Goal: Transaction & Acquisition: Subscribe to service/newsletter

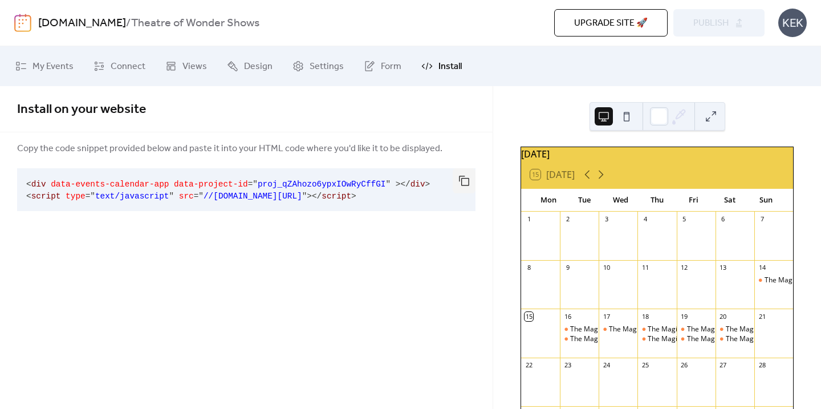
click at [593, 12] on button "Upgrade site 🚀" at bounding box center [610, 22] width 113 height 27
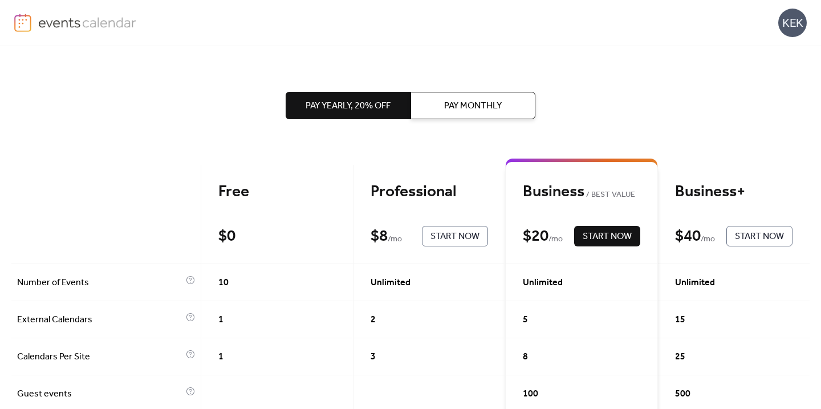
click at [425, 194] on div "Professional" at bounding box center [429, 192] width 117 height 20
click at [442, 107] on button "Pay Monthly" at bounding box center [473, 105] width 125 height 27
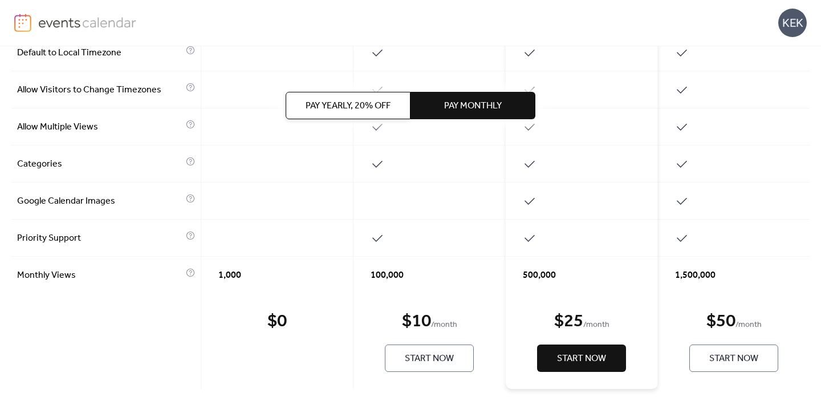
scroll to position [580, 0]
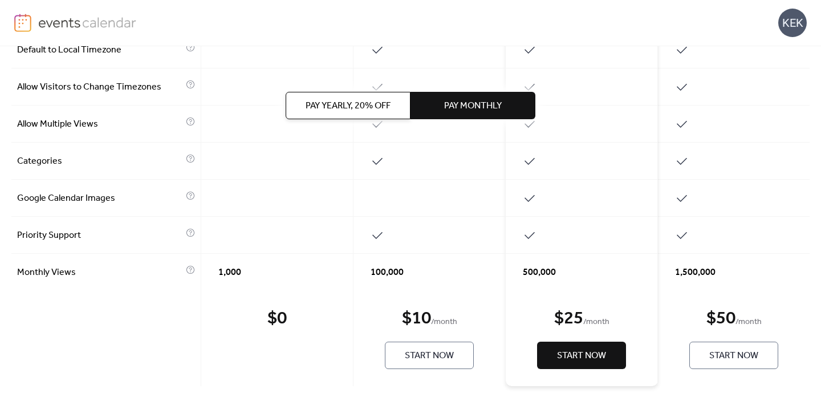
click at [424, 356] on span "Start Now" at bounding box center [429, 356] width 49 height 14
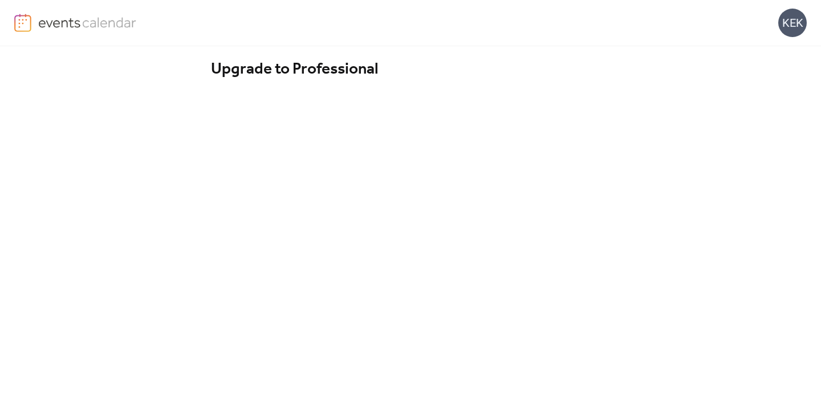
scroll to position [166, 0]
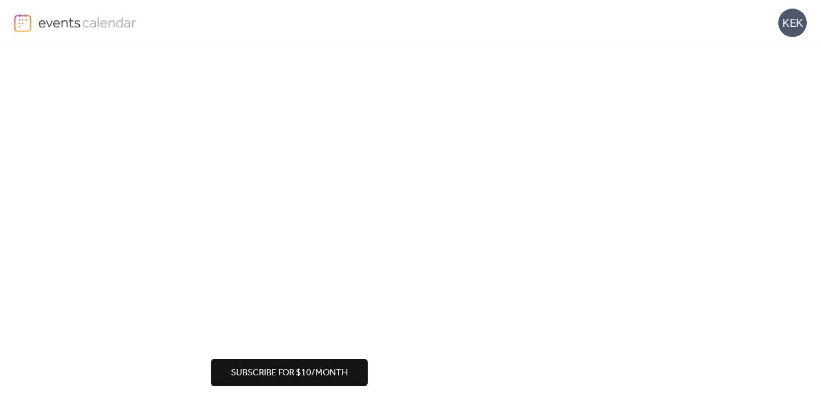
click at [276, 371] on span "Subscribe for $10/month" at bounding box center [289, 373] width 117 height 14
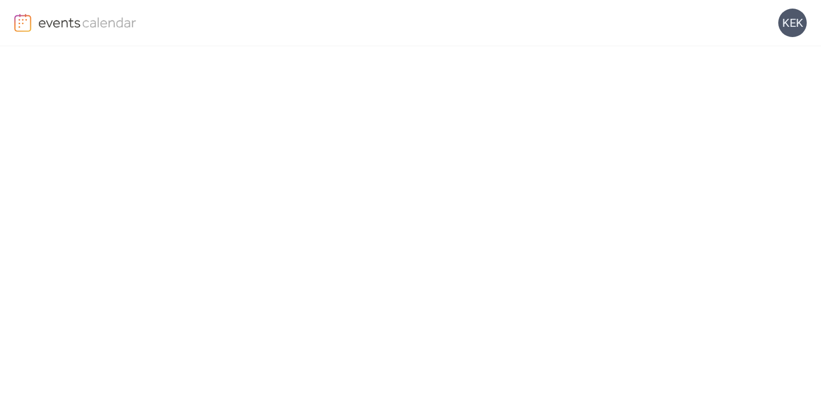
scroll to position [222, 0]
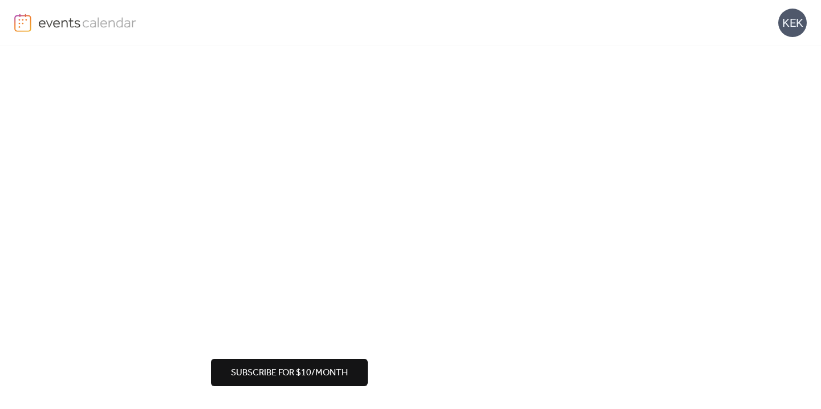
click at [289, 367] on span "Subscribe for $10/month" at bounding box center [289, 373] width 117 height 14
click at [303, 375] on span "Subscribe for $10/month" at bounding box center [289, 373] width 117 height 14
click at [317, 375] on span "Subscribe for $10/month" at bounding box center [289, 373] width 117 height 14
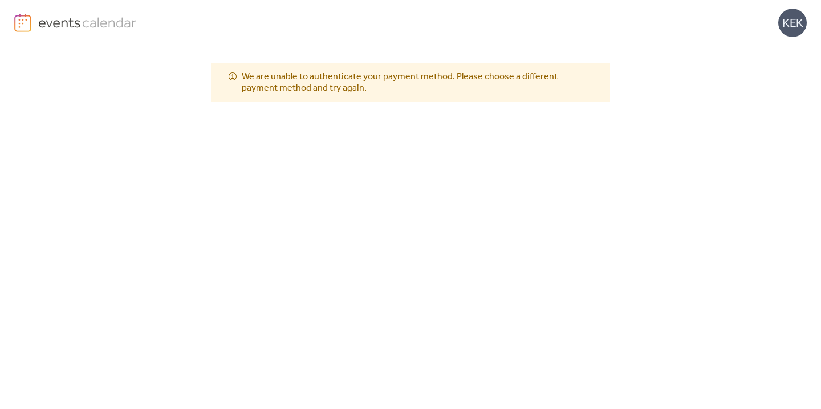
scroll to position [0, 0]
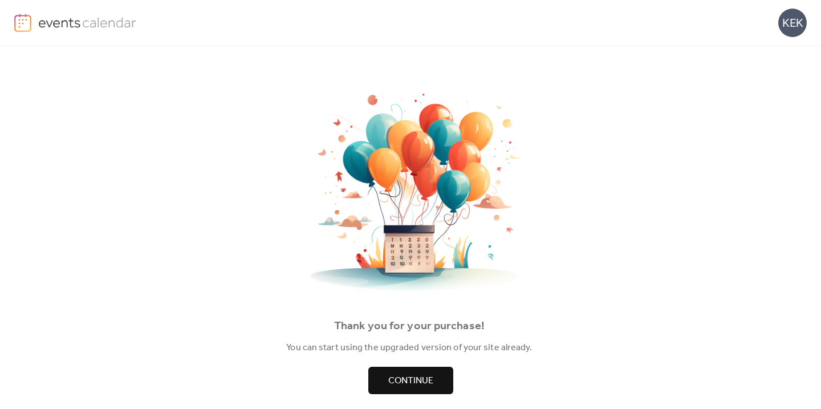
click at [421, 374] on span "Continue" at bounding box center [410, 381] width 45 height 14
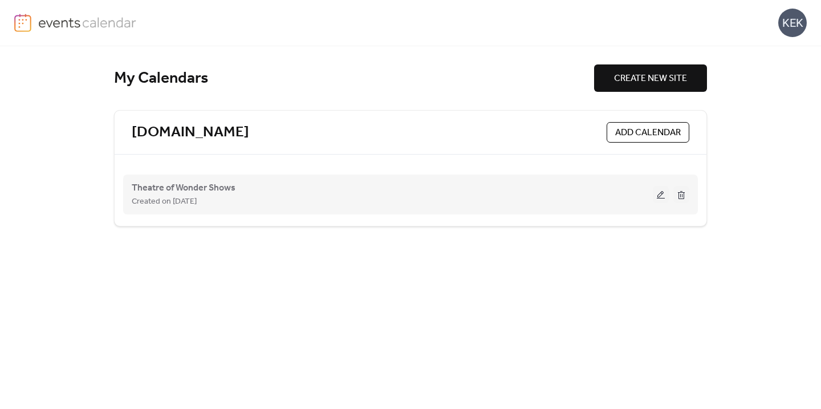
click at [439, 202] on div "Created on [DATE]" at bounding box center [392, 201] width 521 height 14
click at [661, 194] on button at bounding box center [661, 194] width 16 height 17
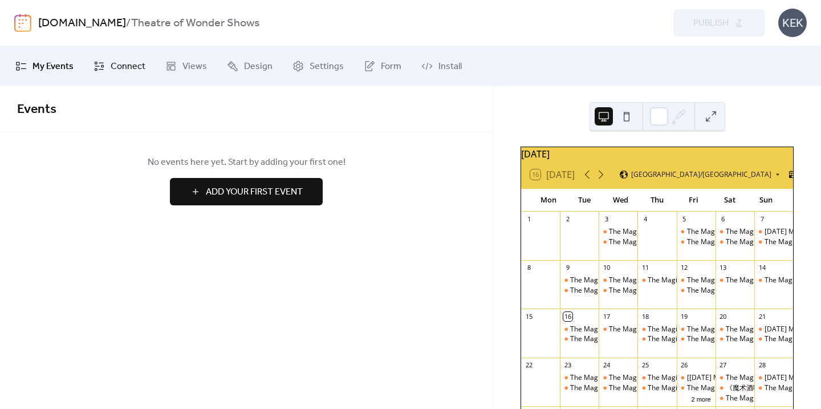
click at [106, 67] on link "Connect" at bounding box center [119, 66] width 69 height 31
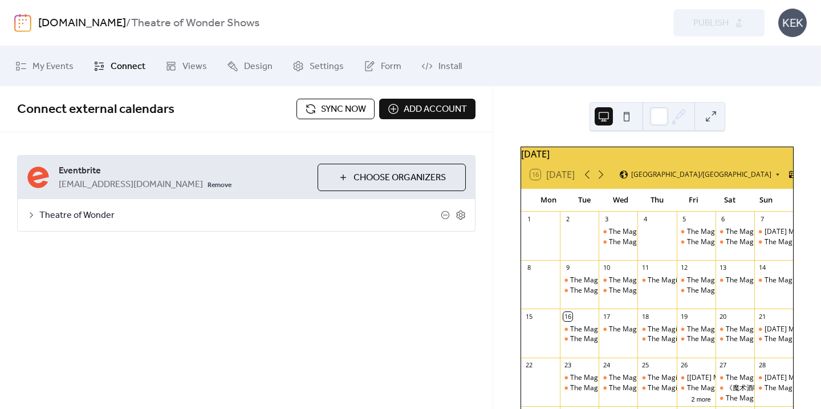
click at [33, 212] on icon at bounding box center [31, 214] width 9 height 9
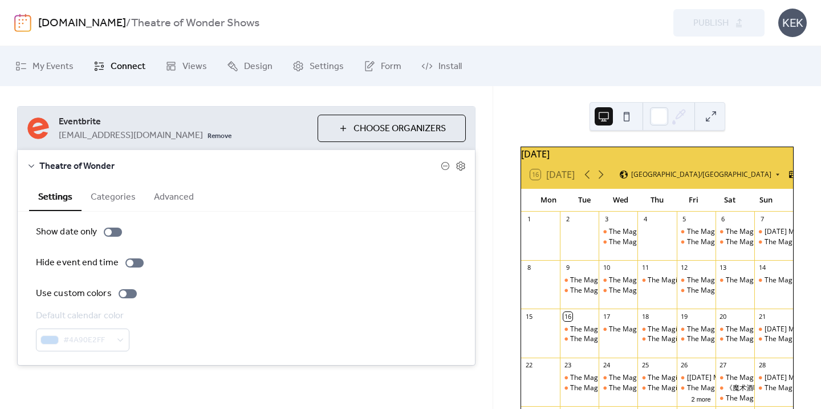
scroll to position [51, 0]
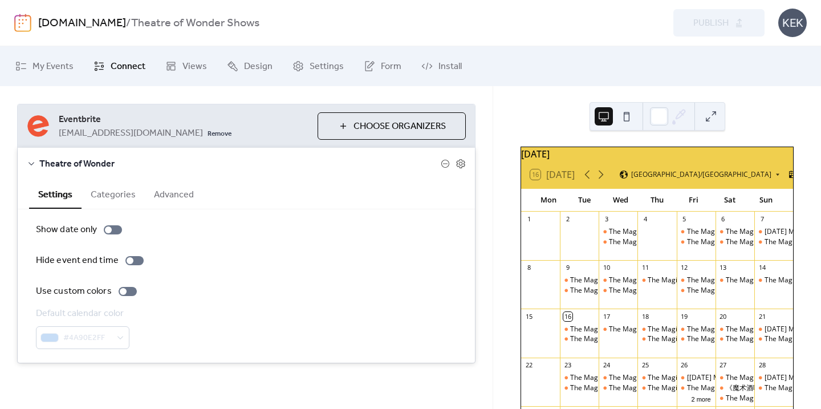
click at [103, 196] on button "Categories" at bounding box center [113, 194] width 63 height 28
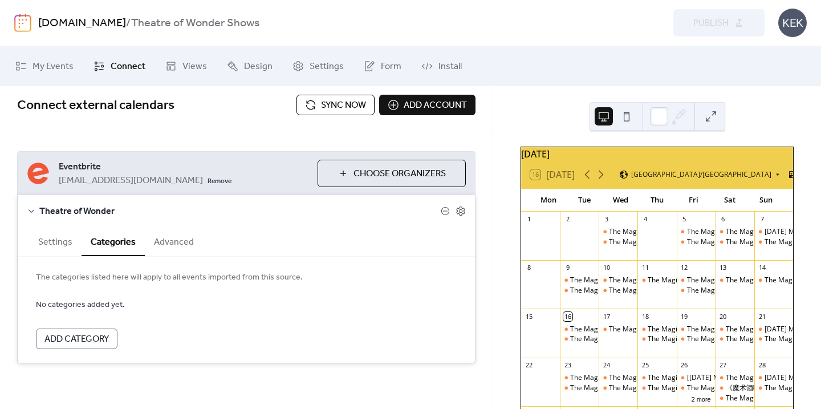
scroll to position [4, 0]
click at [163, 241] on button "Advanced" at bounding box center [174, 241] width 58 height 28
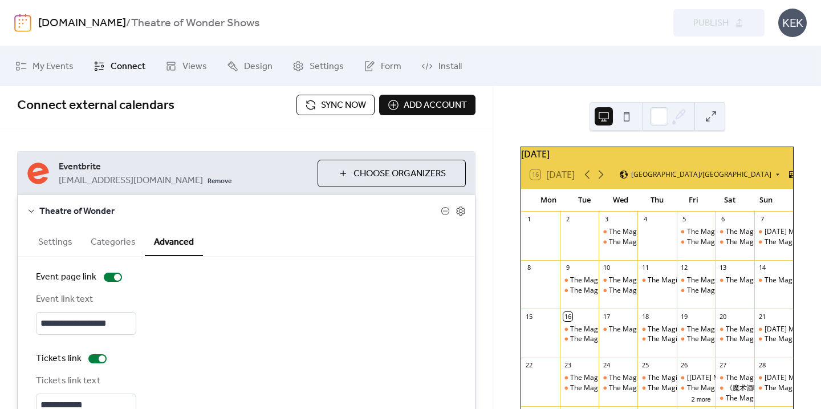
scroll to position [71, 0]
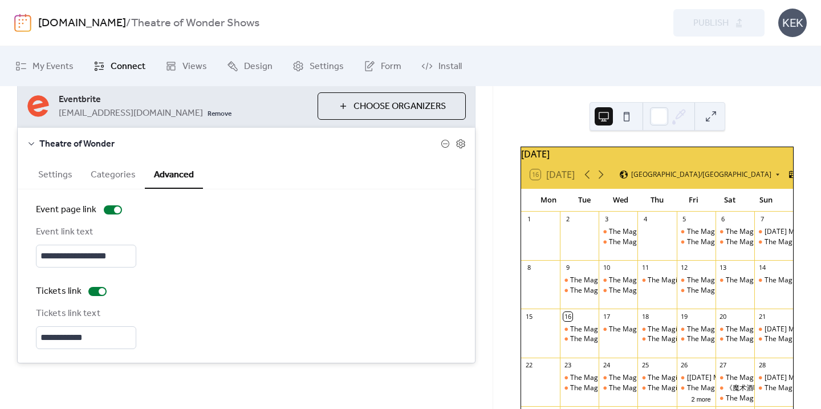
click at [57, 174] on button "Settings" at bounding box center [55, 174] width 52 height 28
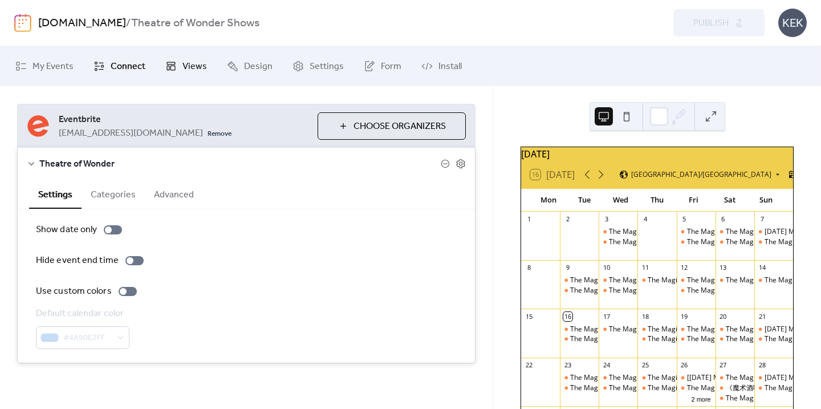
click at [198, 74] on span "Views" at bounding box center [194, 67] width 25 height 14
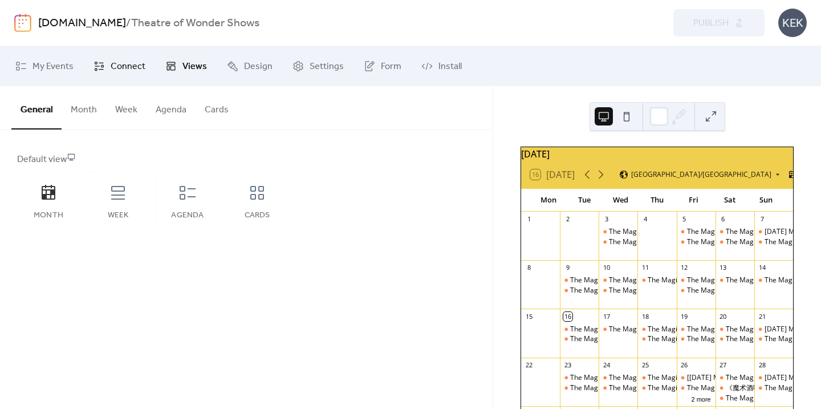
click at [135, 72] on span "Connect" at bounding box center [128, 67] width 35 height 14
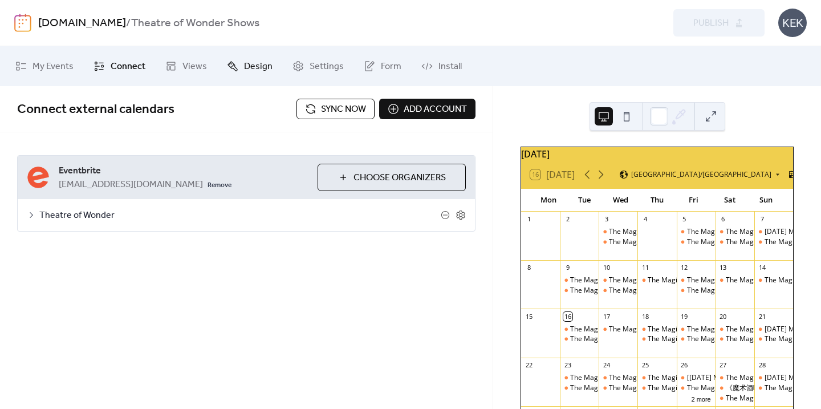
click at [253, 74] on span "Design" at bounding box center [258, 67] width 29 height 14
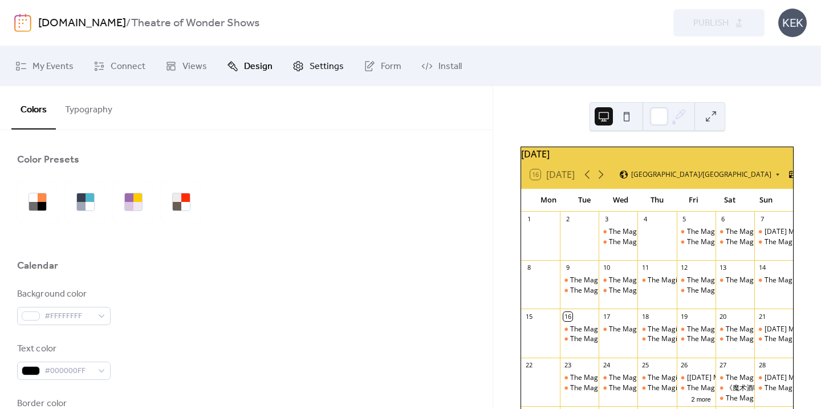
click at [316, 70] on span "Settings" at bounding box center [327, 67] width 34 height 14
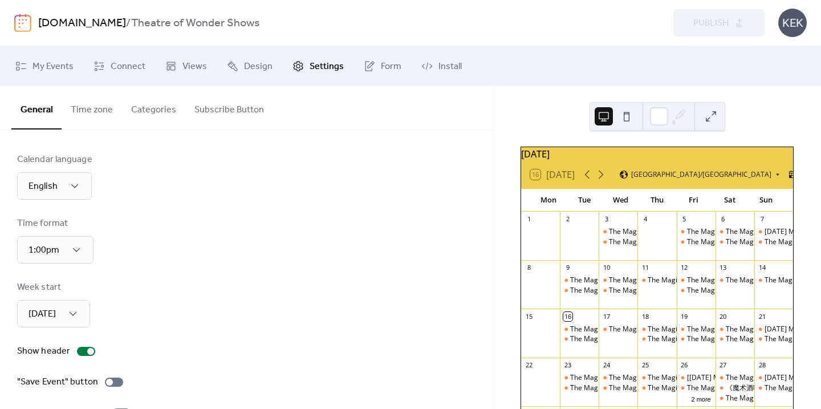
click at [152, 117] on button "Categories" at bounding box center [153, 107] width 63 height 42
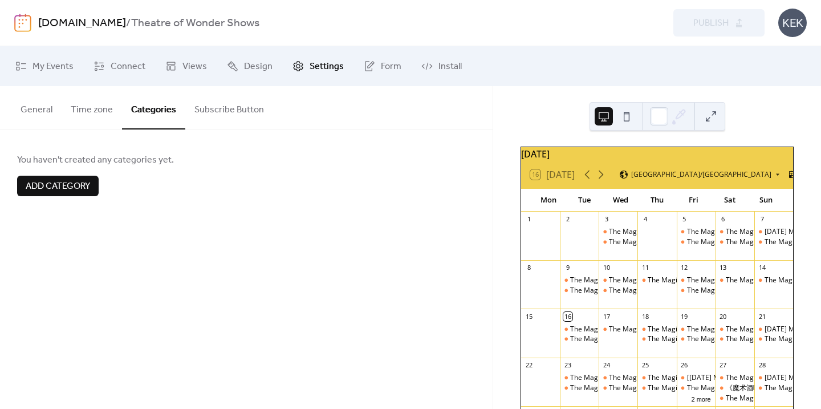
click at [243, 117] on button "Subscribe Button" at bounding box center [229, 107] width 88 height 42
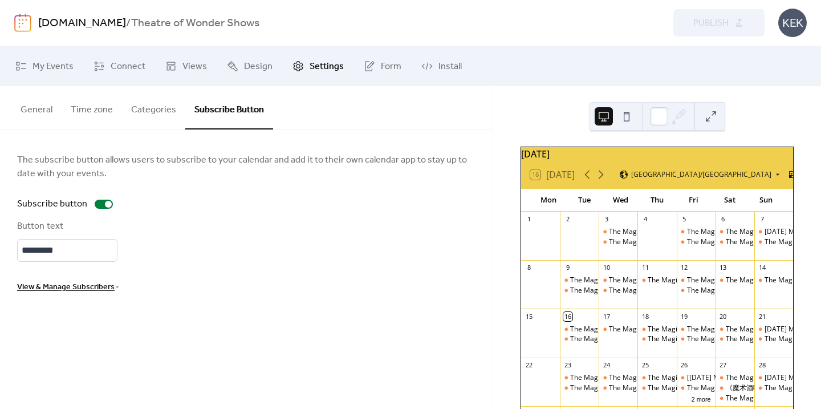
click at [99, 108] on button "Time zone" at bounding box center [92, 107] width 60 height 42
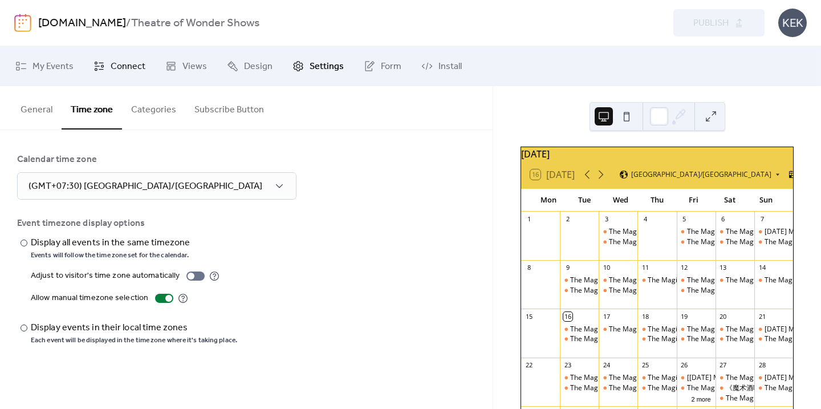
click at [124, 75] on link "Connect" at bounding box center [119, 66] width 69 height 31
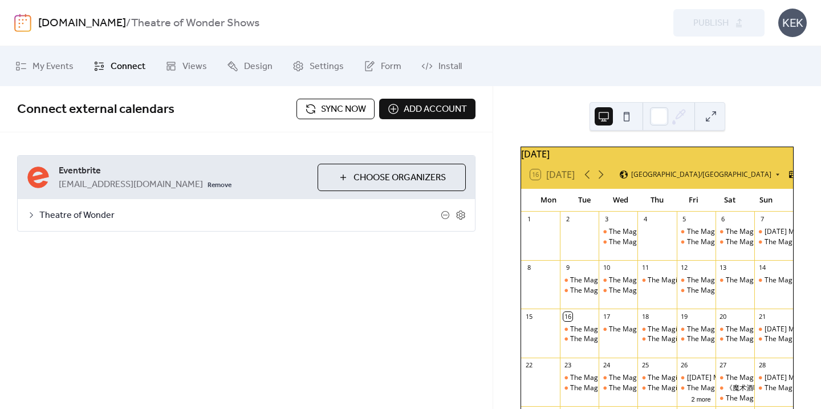
click at [55, 215] on span "Theatre of Wonder" at bounding box center [239, 216] width 401 height 14
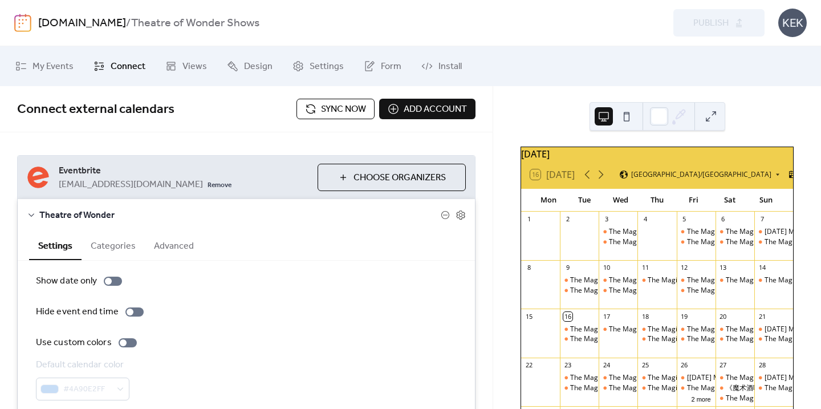
scroll to position [51, 0]
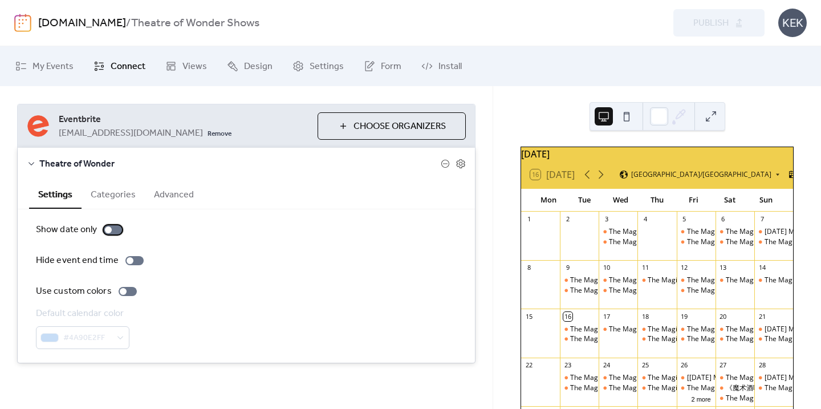
click at [116, 233] on div at bounding box center [113, 229] width 18 height 9
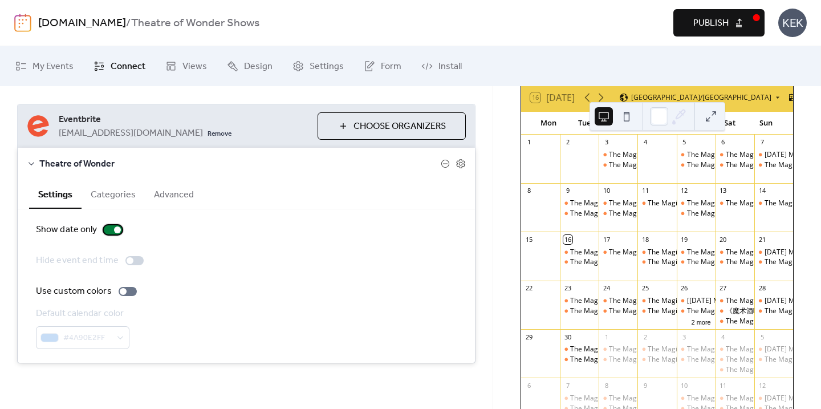
scroll to position [68, 0]
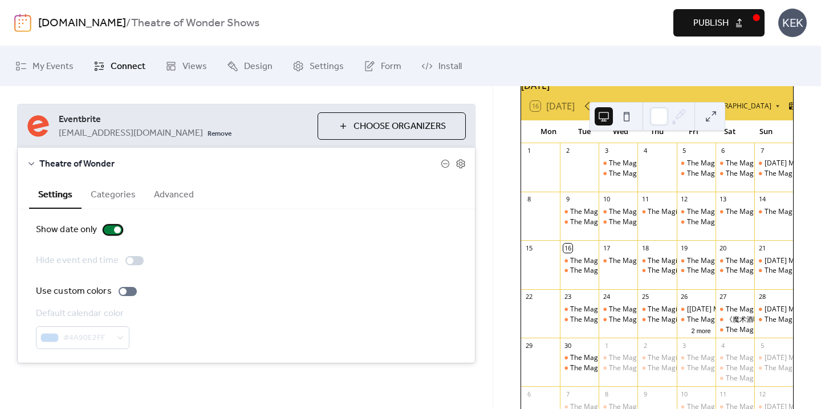
click at [109, 229] on div at bounding box center [113, 229] width 18 height 9
click at [127, 196] on button "Categories" at bounding box center [113, 194] width 63 height 28
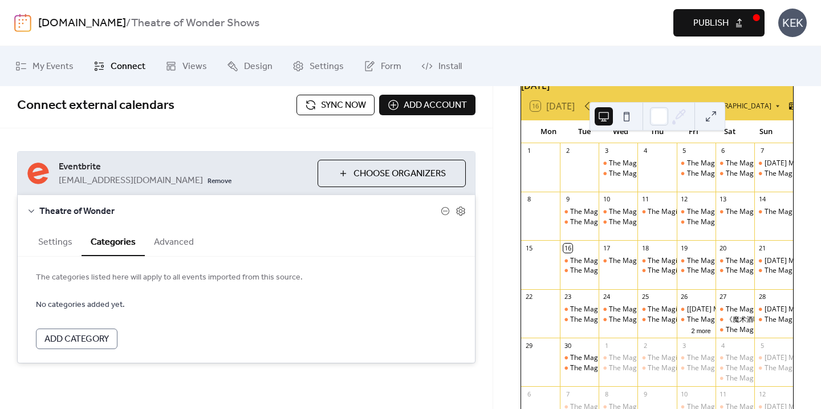
scroll to position [4, 0]
click at [179, 242] on button "Advanced" at bounding box center [174, 241] width 58 height 28
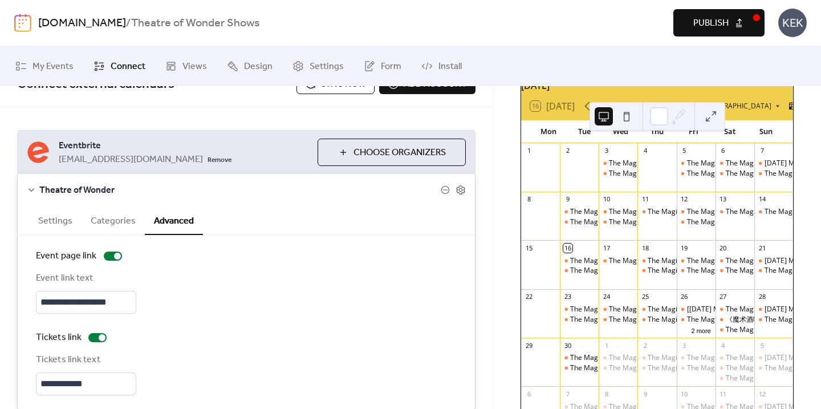
scroll to position [0, 0]
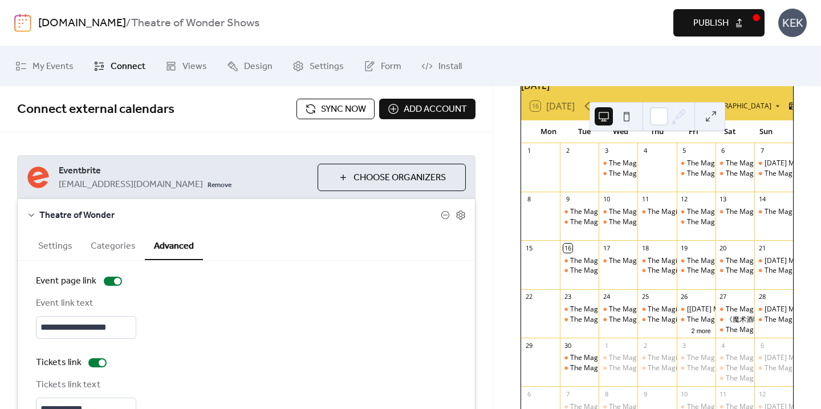
click at [253, 103] on span "Connect external calendars" at bounding box center [156, 109] width 279 height 23
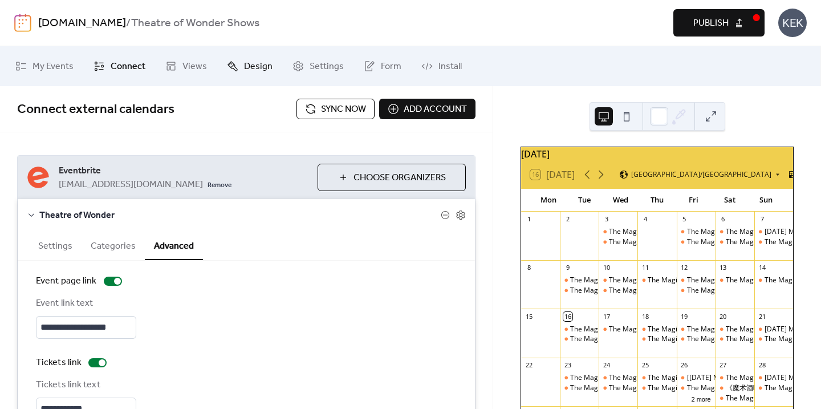
click at [258, 62] on span "Design" at bounding box center [258, 67] width 29 height 14
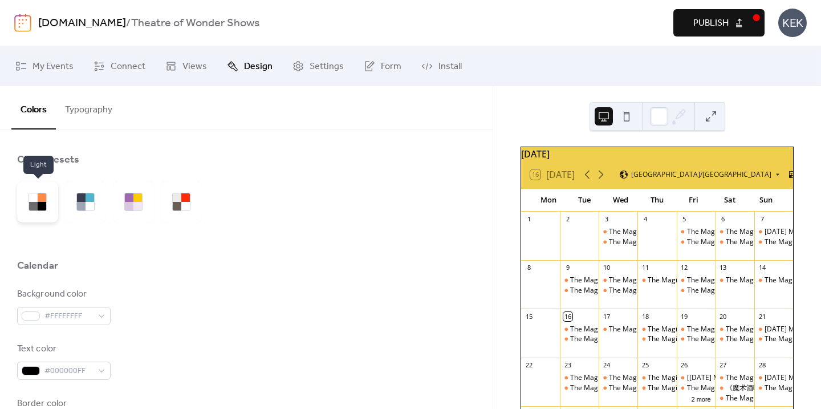
click at [32, 207] on div at bounding box center [33, 206] width 9 height 9
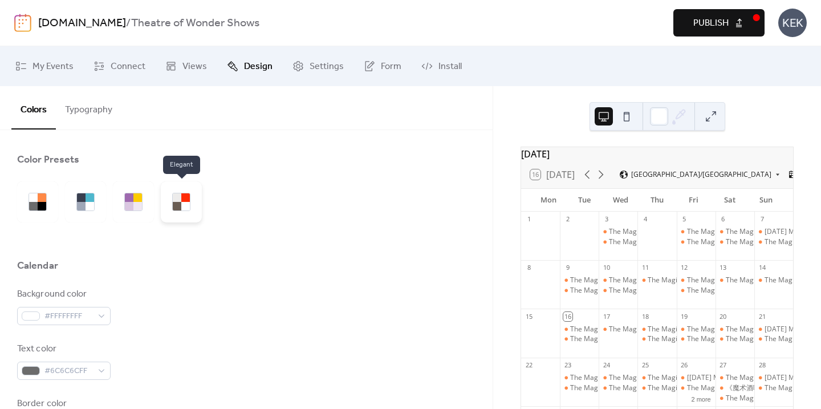
click at [189, 210] on div at bounding box center [185, 206] width 9 height 9
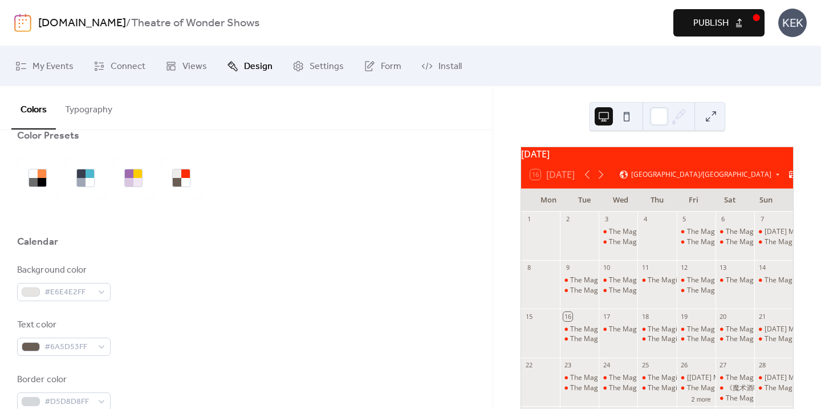
scroll to position [23, 0]
click at [94, 180] on div at bounding box center [90, 183] width 9 height 9
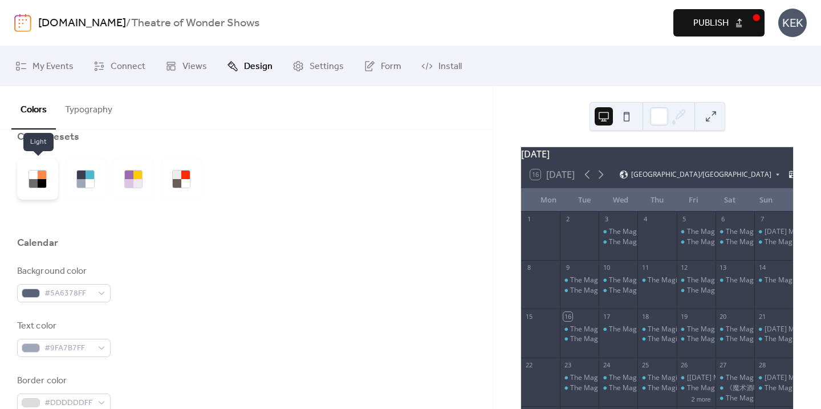
click at [50, 182] on div at bounding box center [37, 179] width 41 height 41
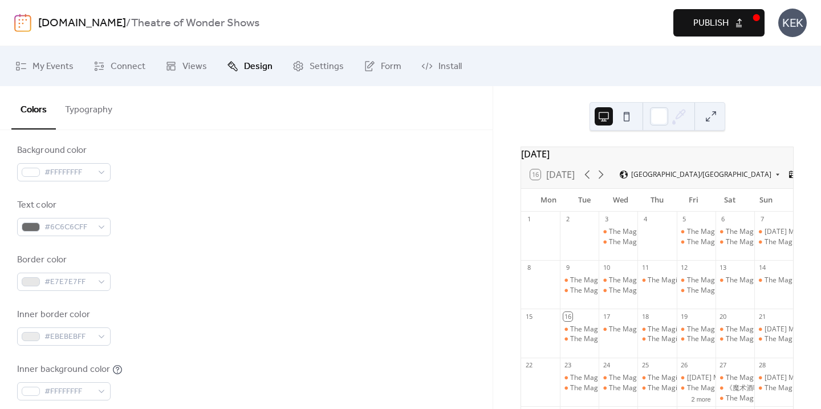
scroll to position [177, 0]
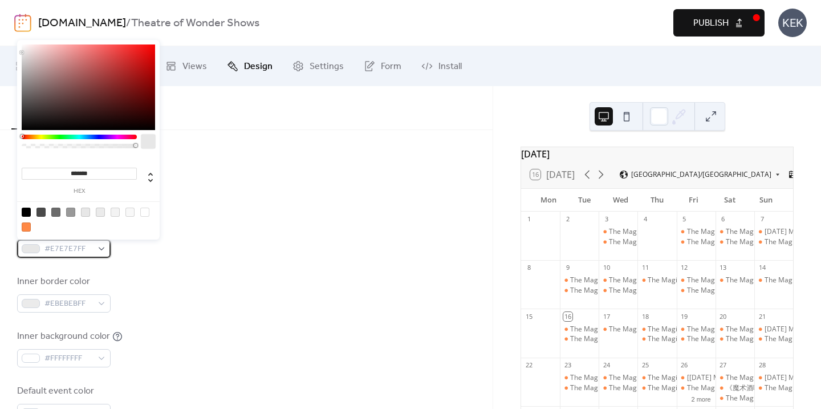
click at [60, 245] on span "#E7E7E7FF" at bounding box center [68, 249] width 48 height 14
click at [25, 210] on div at bounding box center [26, 212] width 9 height 9
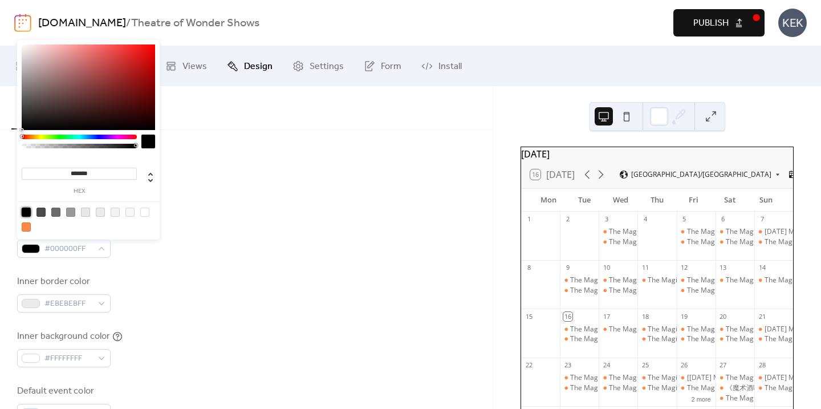
click at [145, 211] on div at bounding box center [144, 212] width 9 height 9
type input "*******"
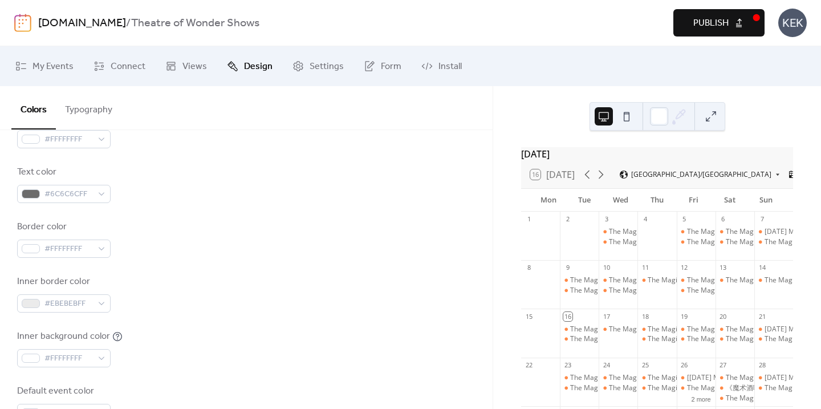
click at [186, 233] on div "Border color #FFFFFFFF" at bounding box center [246, 239] width 458 height 38
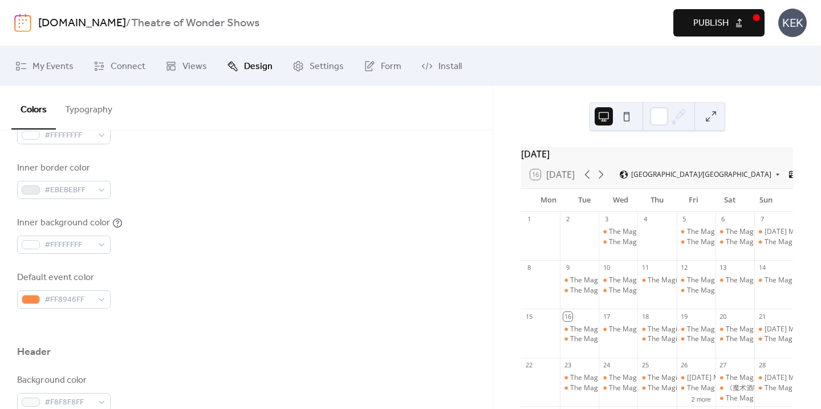
scroll to position [295, 0]
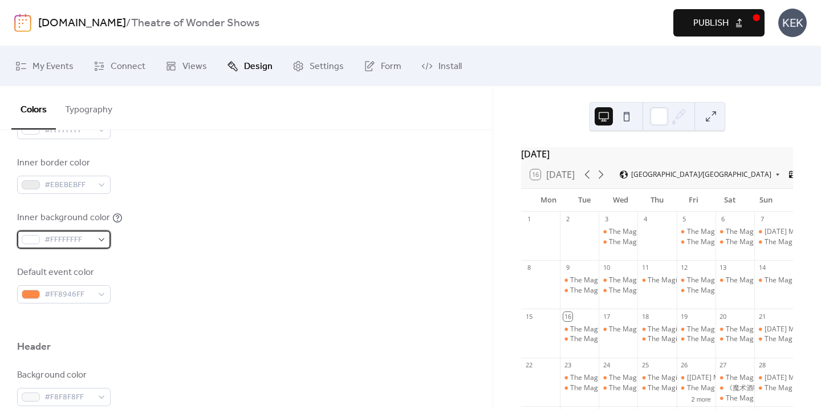
click at [82, 243] on span "#FFFFFFFF" at bounding box center [68, 240] width 48 height 14
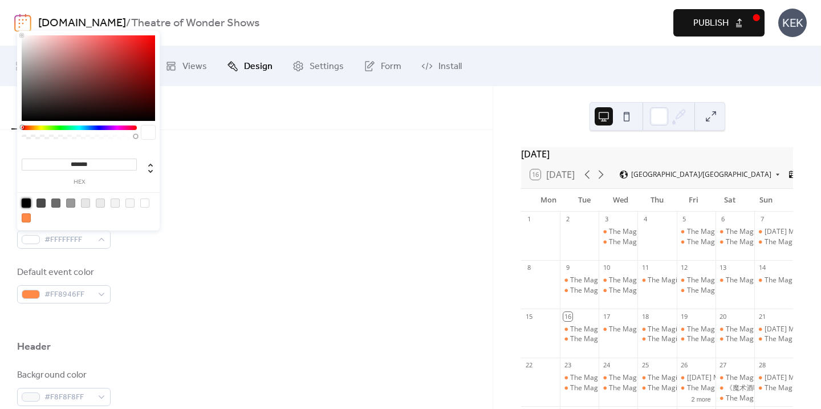
click at [27, 204] on div at bounding box center [26, 202] width 9 height 9
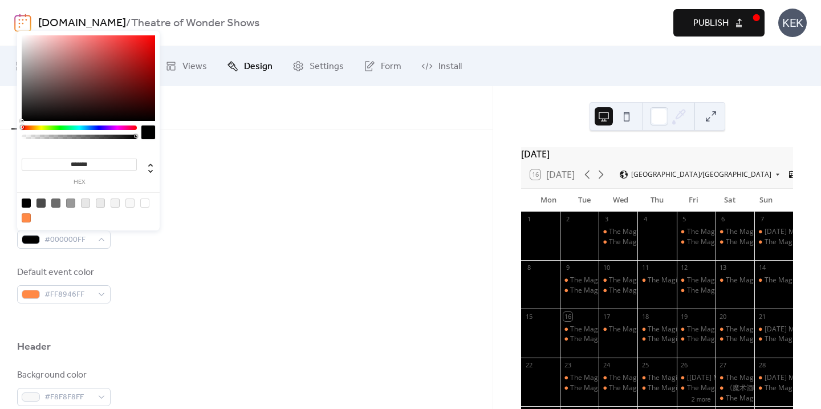
click at [147, 203] on div at bounding box center [144, 202] width 9 height 9
type input "*******"
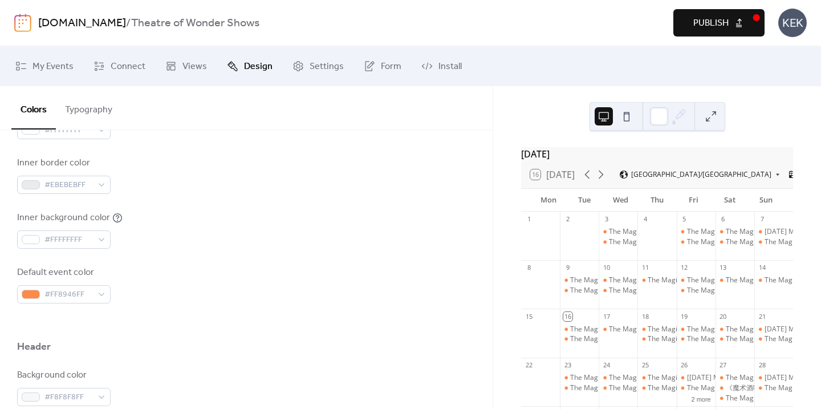
click at [206, 243] on div "Inner background color #FFFFFFFF" at bounding box center [246, 230] width 458 height 38
click at [91, 184] on span "#EBEBEBFF" at bounding box center [68, 185] width 48 height 14
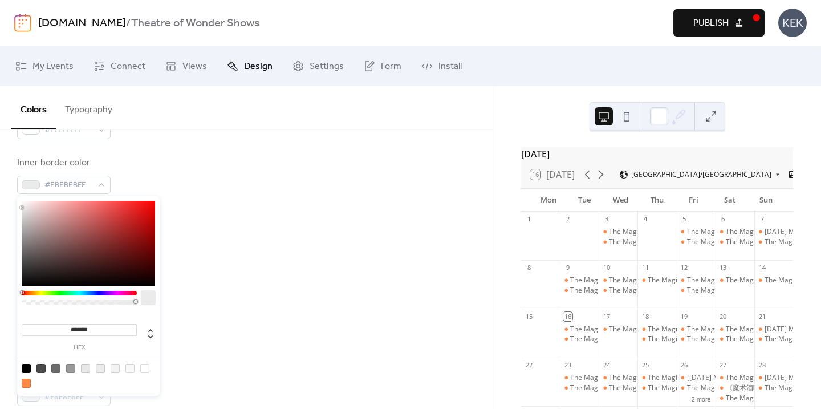
click at [42, 368] on div at bounding box center [40, 368] width 9 height 9
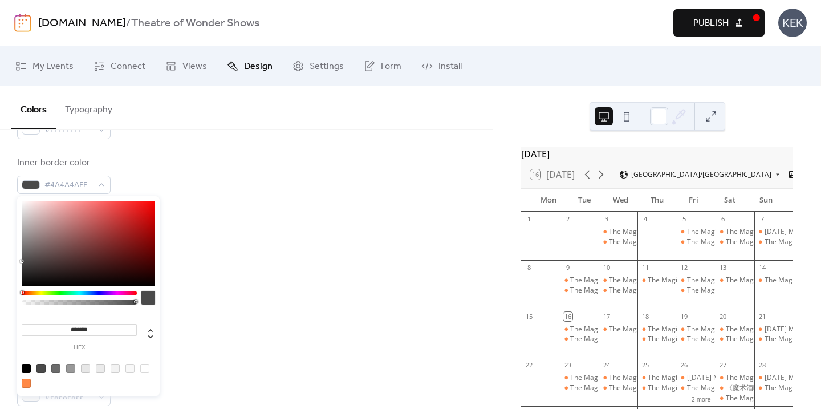
click at [145, 365] on div at bounding box center [144, 368] width 9 height 9
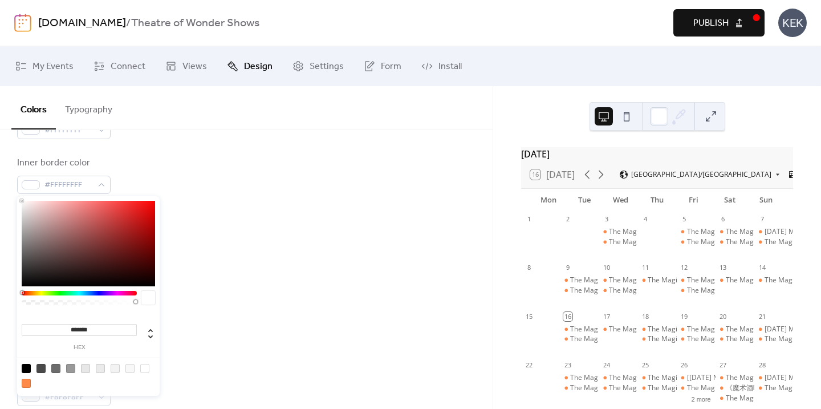
click at [70, 370] on div at bounding box center [70, 368] width 9 height 9
type input "*******"
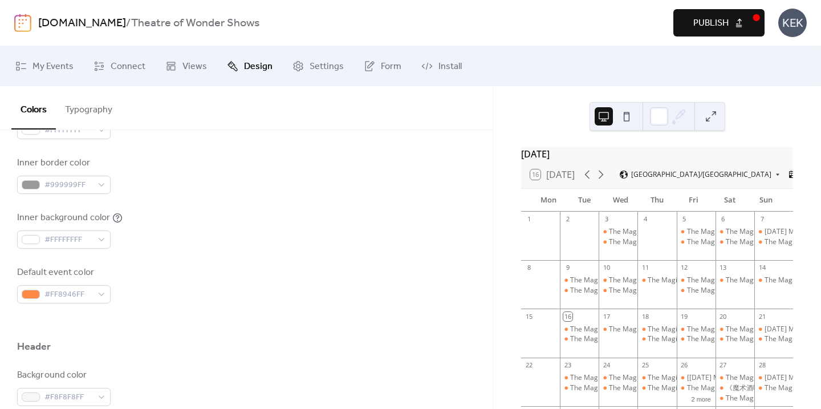
click at [192, 304] on div at bounding box center [246, 321] width 458 height 36
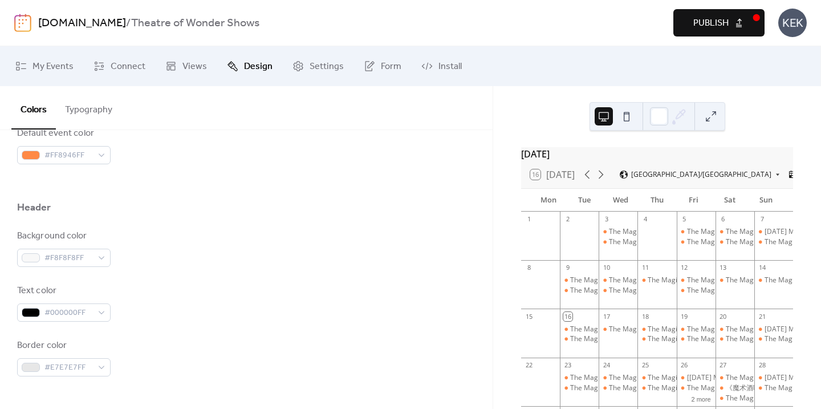
scroll to position [436, 0]
click at [104, 256] on div "#F8F8F8FF" at bounding box center [64, 256] width 94 height 18
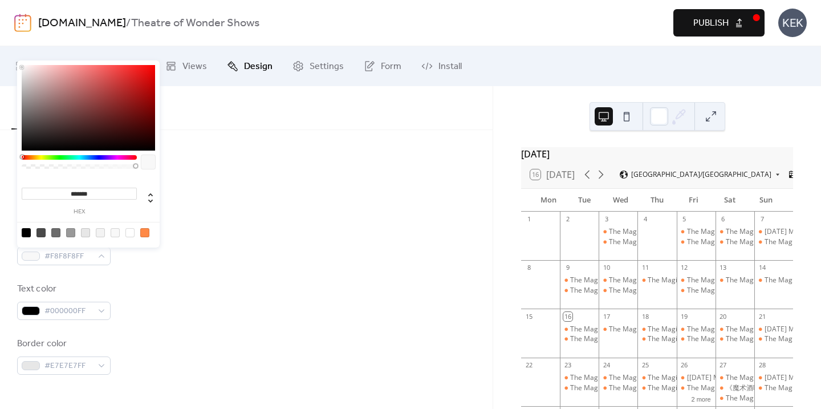
click at [57, 232] on div at bounding box center [55, 232] width 9 height 9
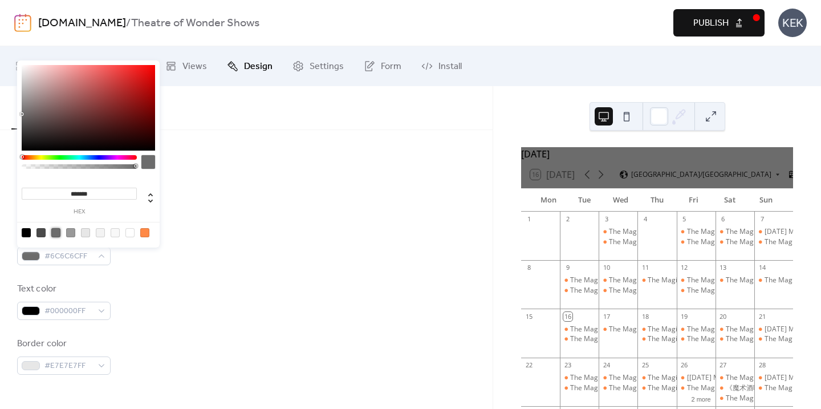
click at [72, 232] on div at bounding box center [70, 232] width 9 height 9
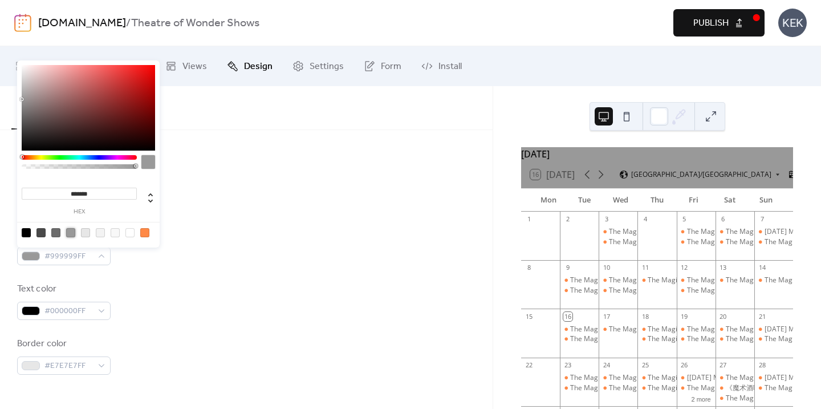
click at [86, 232] on div at bounding box center [85, 232] width 9 height 9
type input "*******"
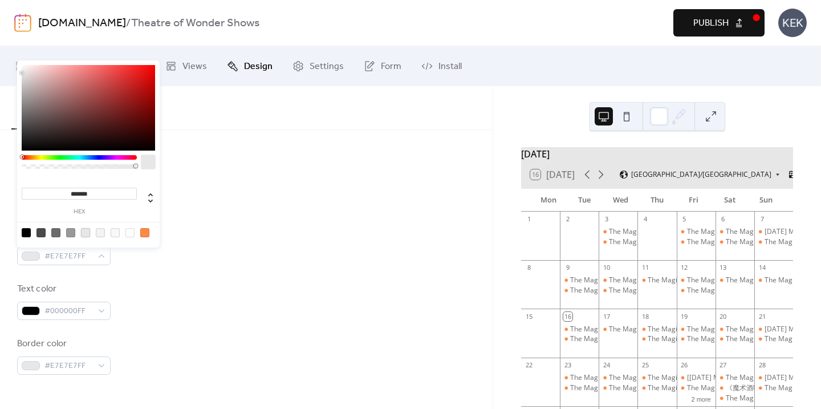
click at [225, 184] on div at bounding box center [246, 181] width 458 height 36
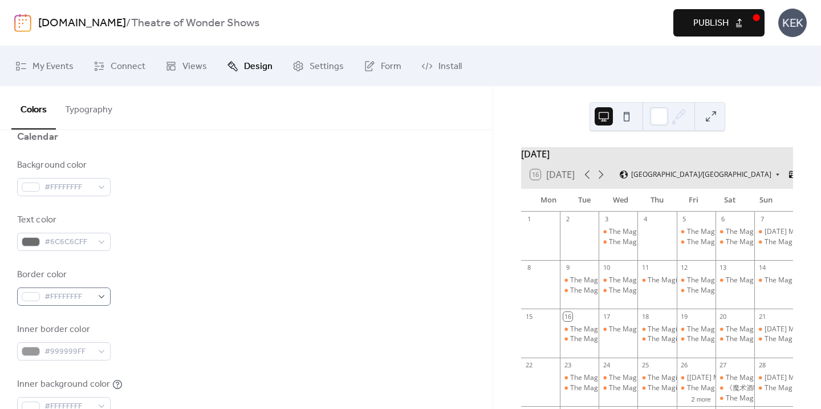
scroll to position [129, 0]
click at [82, 298] on span "#FFFFFFFF" at bounding box center [68, 297] width 48 height 14
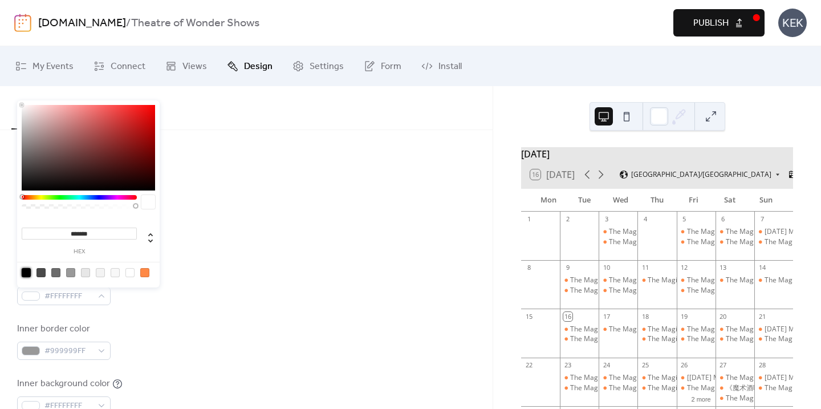
click at [29, 273] on div at bounding box center [26, 272] width 9 height 9
type input "*******"
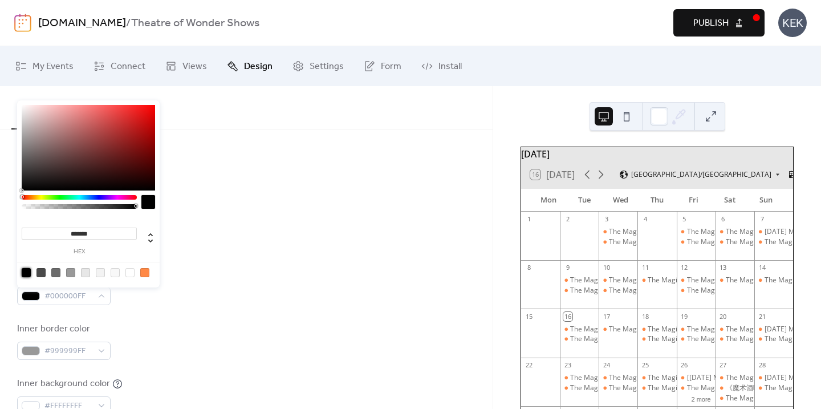
click at [294, 257] on div "Background color #FFFFFFFF Text color #6C6C6CFF Border color #000000FF Inner bo…" at bounding box center [246, 313] width 458 height 311
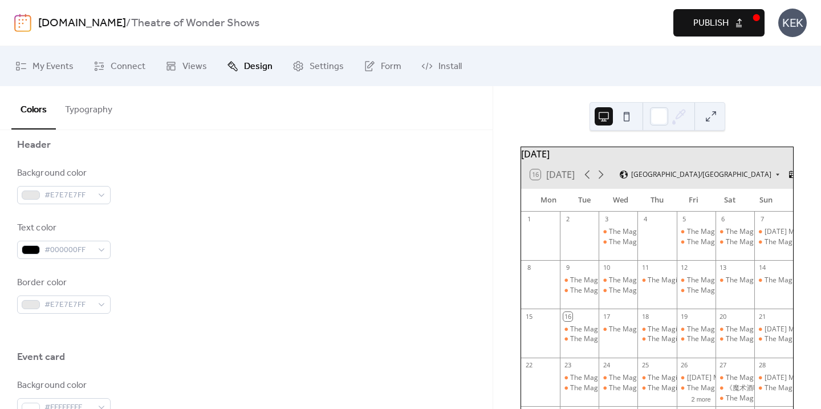
scroll to position [517, 0]
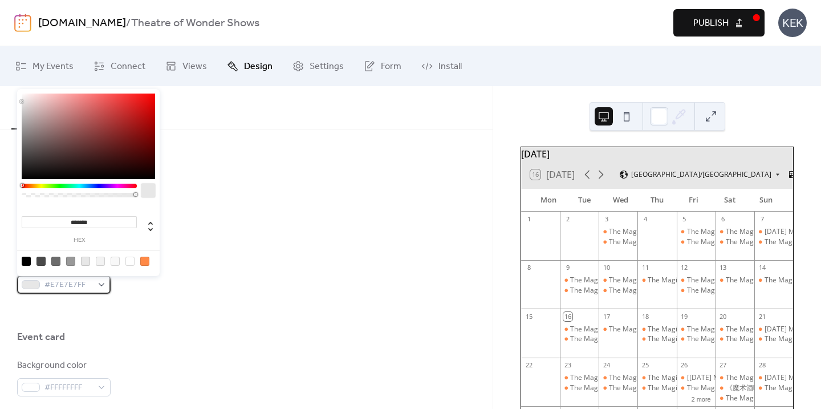
click at [90, 280] on span "#E7E7E7FF" at bounding box center [68, 285] width 48 height 14
click at [27, 262] on div at bounding box center [26, 261] width 9 height 9
type input "*******"
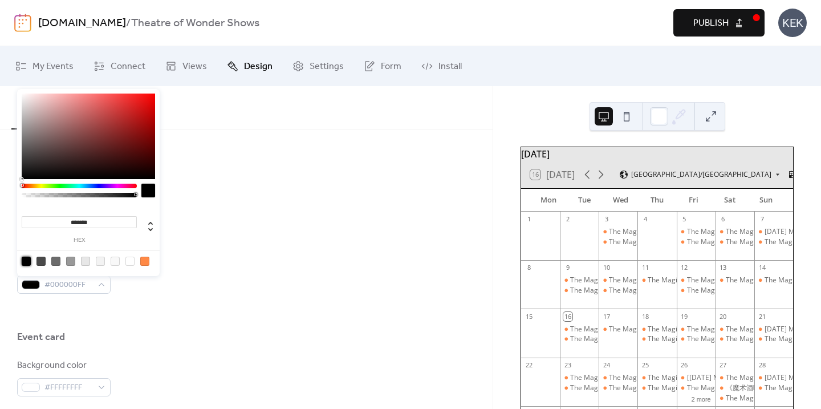
click at [228, 260] on div "Border color #000000FF" at bounding box center [246, 275] width 458 height 38
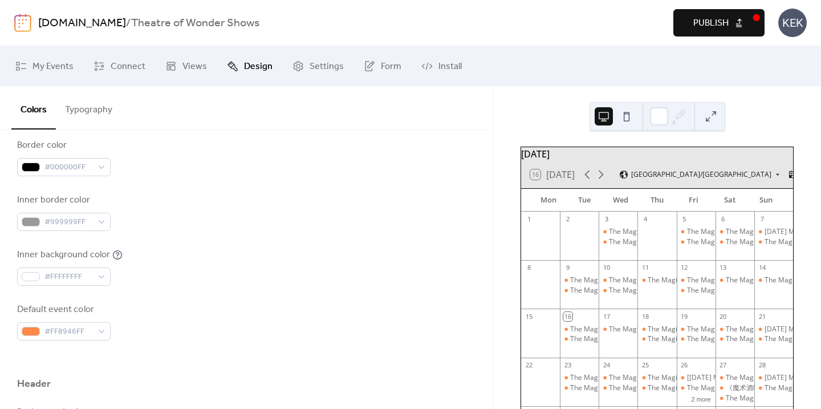
scroll to position [260, 0]
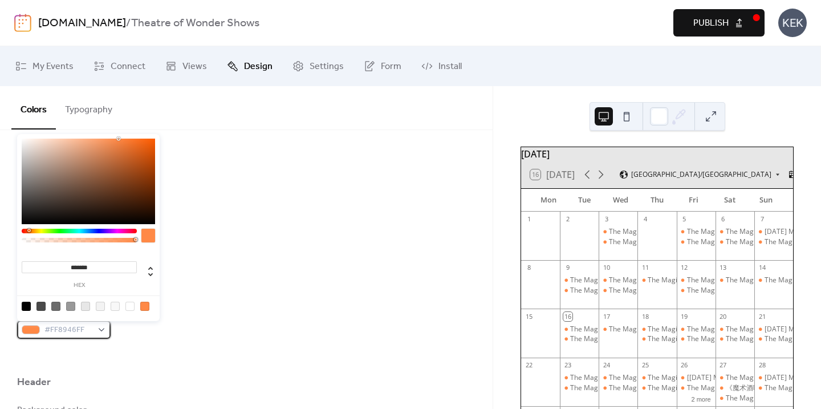
click at [96, 331] on div "#FF8946FF" at bounding box center [64, 329] width 94 height 18
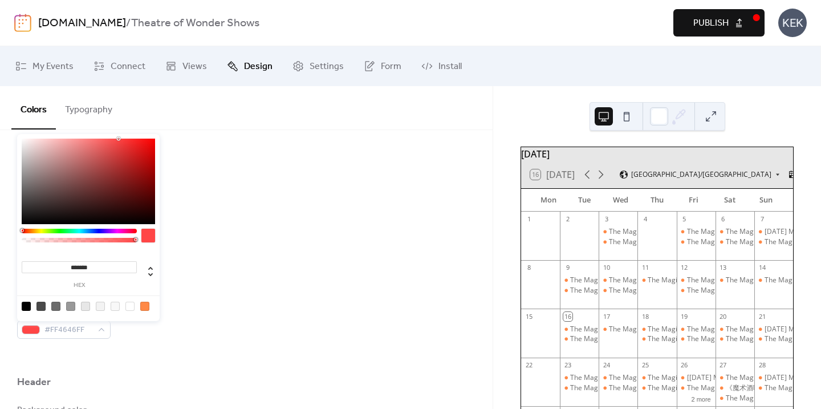
drag, startPoint x: 27, startPoint y: 230, endPoint x: 12, endPoint y: 230, distance: 15.4
click at [12, 230] on body "theatre-of-wonder.com / Theatre of Wonder Shows Preview Publish KEK My Events C…" at bounding box center [410, 204] width 821 height 409
click at [137, 153] on div at bounding box center [88, 182] width 133 height 86
type input "*******"
click at [145, 148] on div at bounding box center [88, 182] width 133 height 86
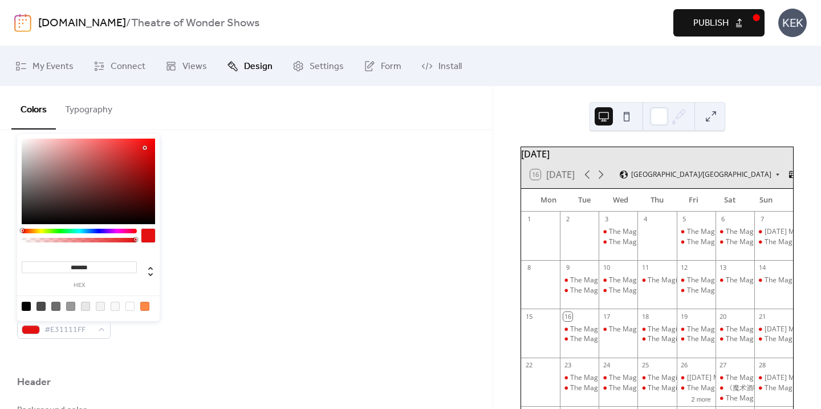
click at [230, 181] on div "Background color #FFFFFFFF Text color #6C6C6CFF Border color #000000FF Inner bo…" at bounding box center [246, 182] width 458 height 311
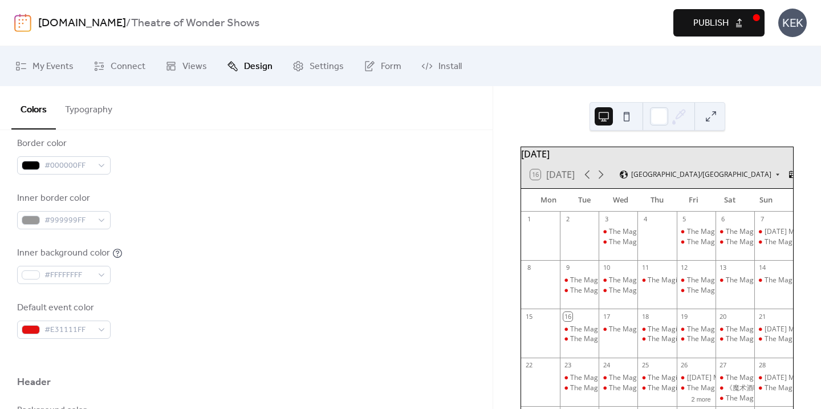
click at [230, 181] on div "Background color #FFFFFFFF Text color #6C6C6CFF Border color #000000FF Inner bo…" at bounding box center [246, 182] width 458 height 311
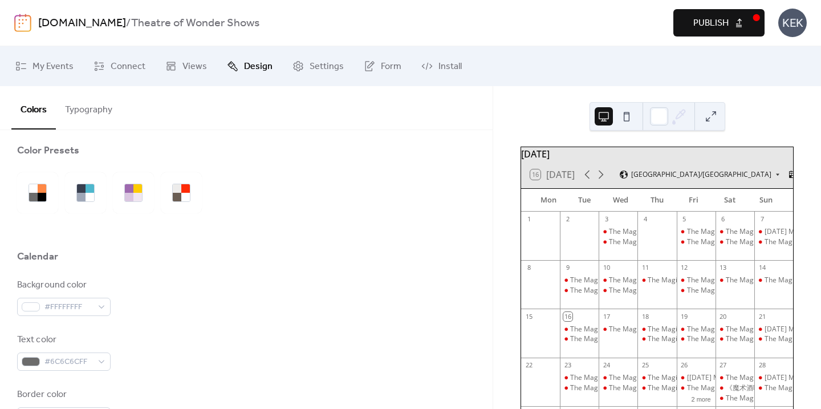
scroll to position [0, 0]
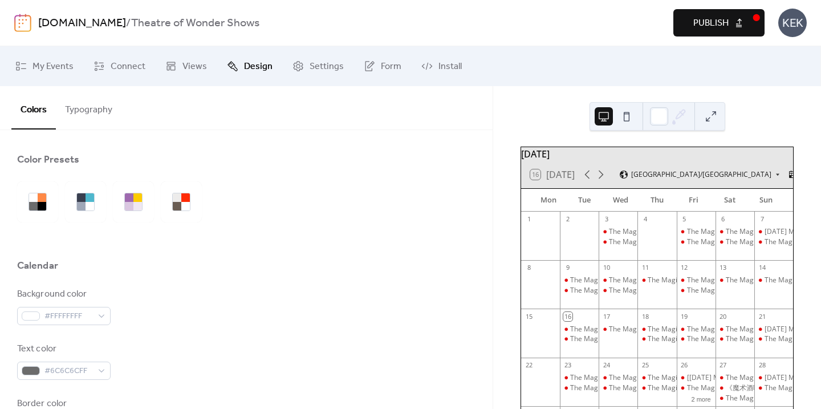
click at [98, 108] on button "Typography" at bounding box center [89, 107] width 66 height 42
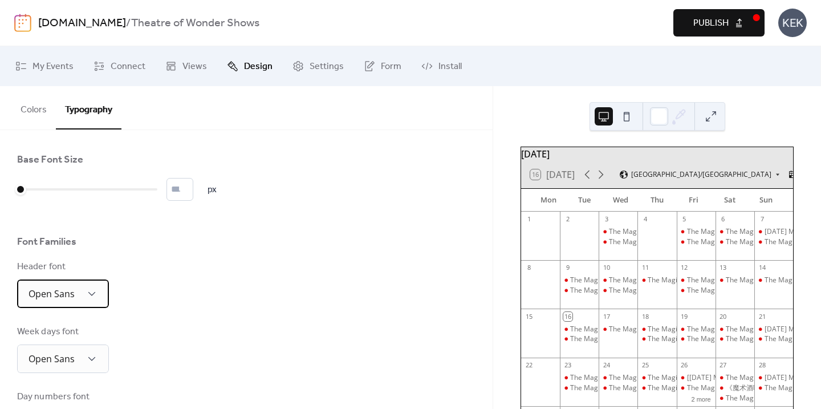
click at [68, 299] on span "Open Sans" at bounding box center [52, 293] width 46 height 13
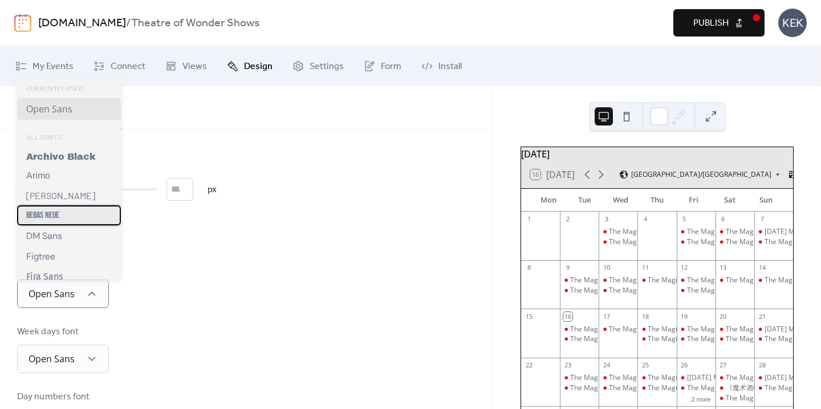
click at [67, 214] on div "Bebas Neue" at bounding box center [69, 215] width 104 height 20
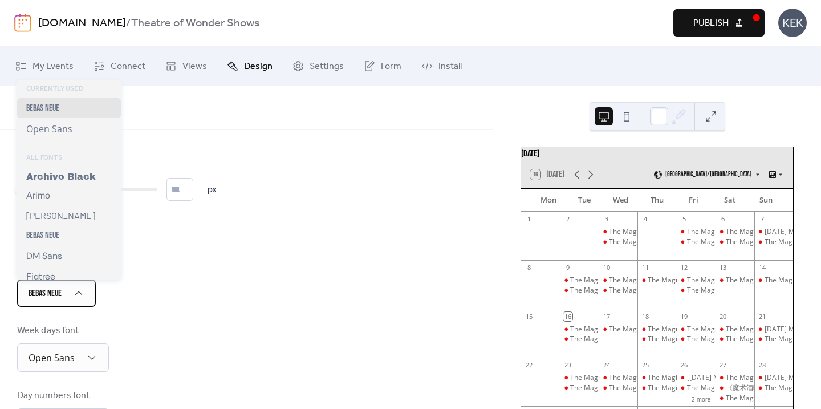
click at [75, 282] on div "Bebas Neue" at bounding box center [56, 292] width 79 height 27
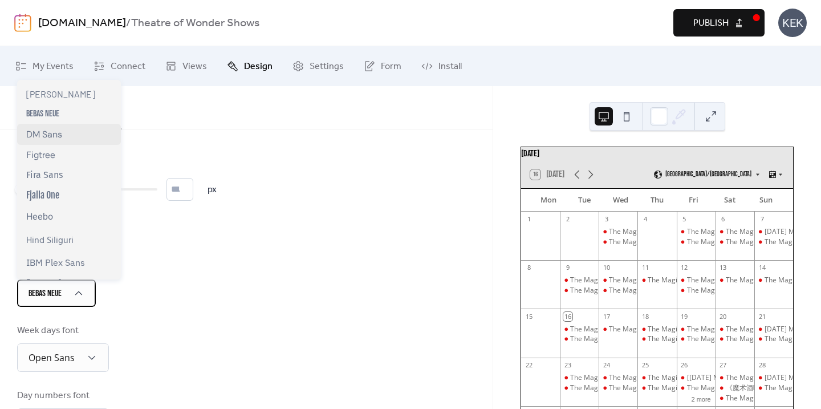
scroll to position [141, 0]
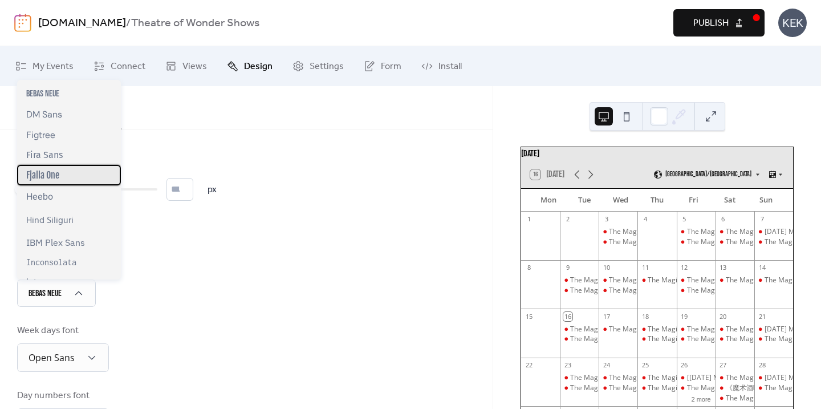
click at [73, 178] on div "Fjalla One" at bounding box center [69, 175] width 104 height 21
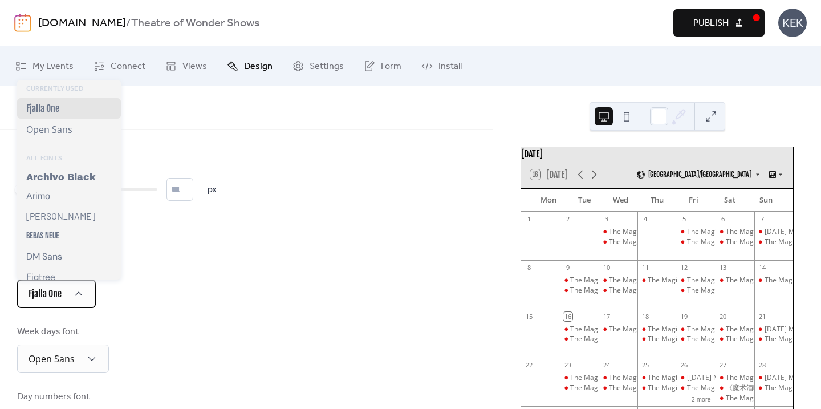
click at [66, 287] on div "Fjalla One" at bounding box center [56, 293] width 79 height 29
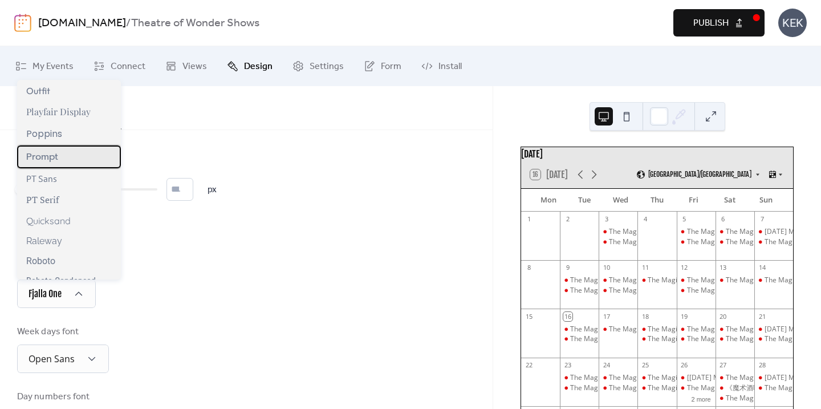
click at [61, 157] on div "Prompt" at bounding box center [69, 156] width 104 height 23
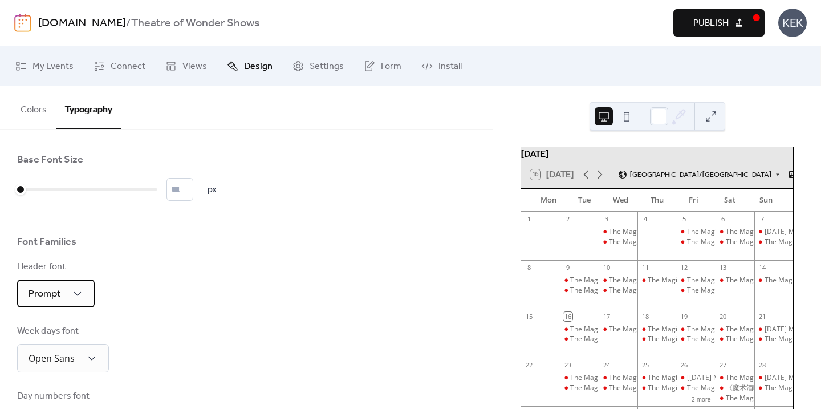
click at [66, 297] on div "Prompt" at bounding box center [56, 293] width 78 height 28
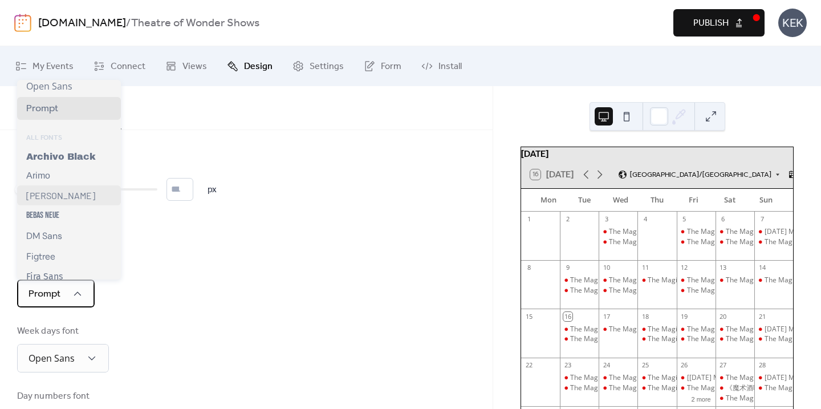
scroll to position [0, 0]
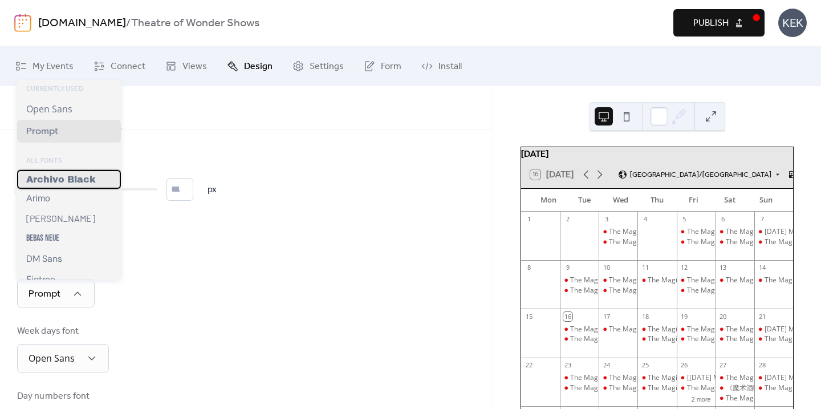
click at [68, 171] on div "Archivo Black" at bounding box center [69, 179] width 104 height 19
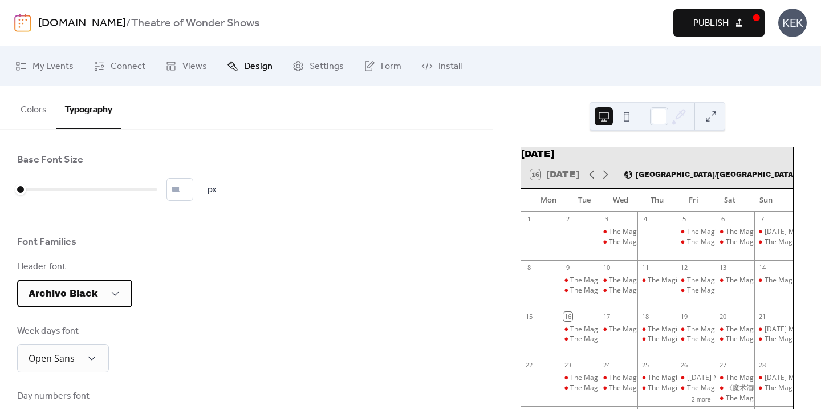
click at [60, 295] on span "Archivo Black" at bounding box center [64, 294] width 70 height 10
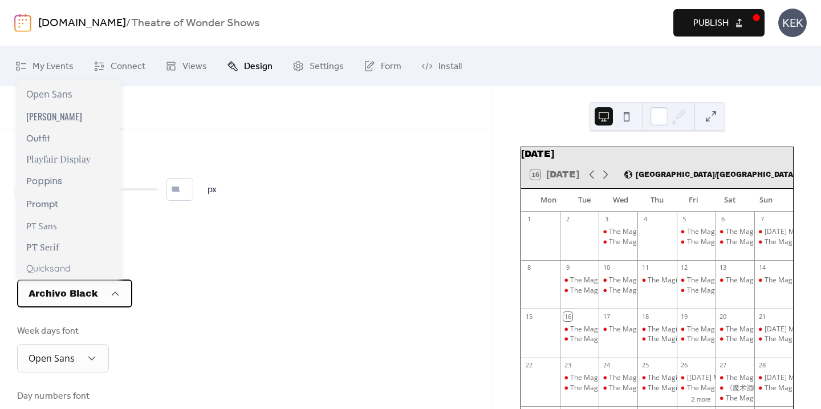
scroll to position [686, 0]
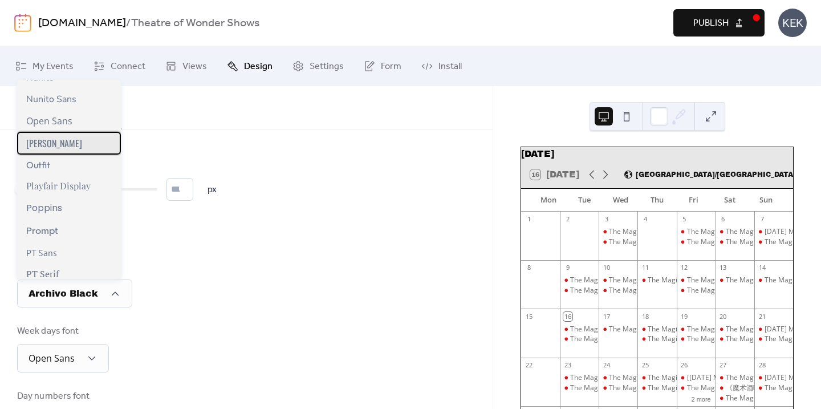
click at [78, 143] on div "Oswald" at bounding box center [69, 143] width 104 height 23
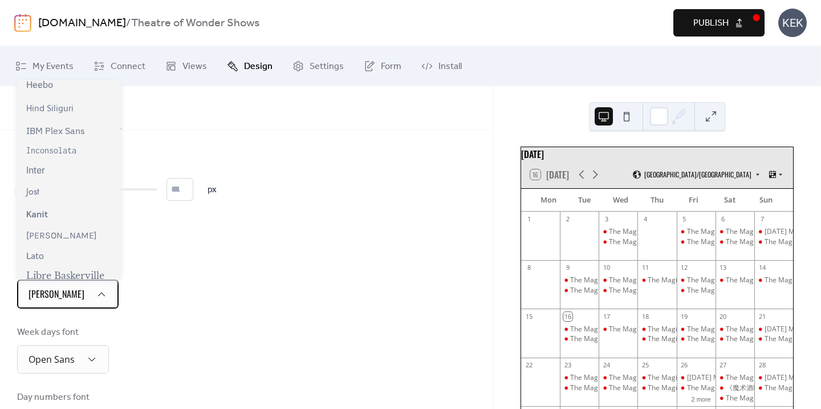
scroll to position [0, 0]
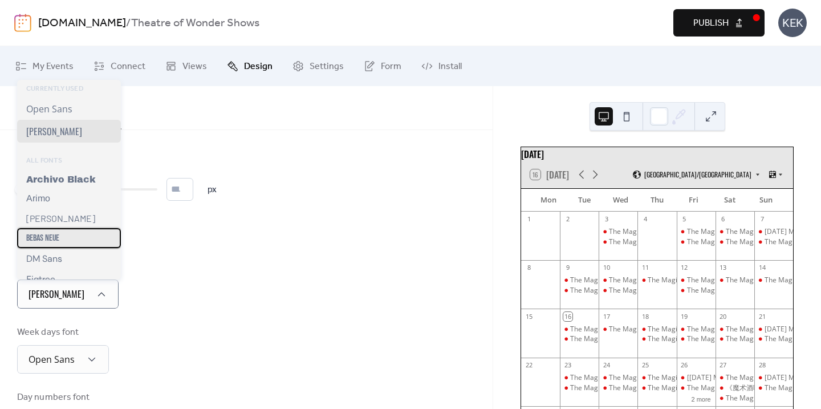
click at [65, 242] on div "Bebas Neue" at bounding box center [69, 238] width 104 height 20
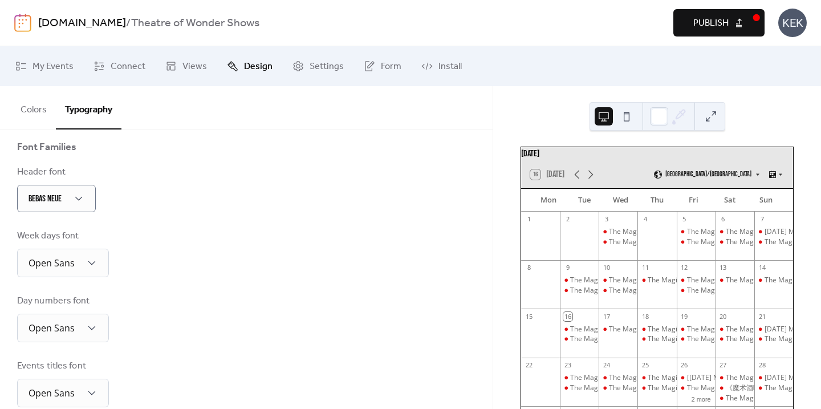
scroll to position [124, 0]
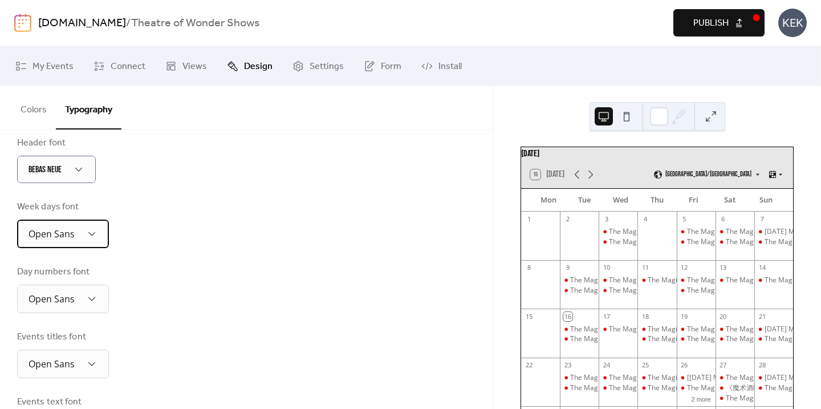
click at [71, 232] on span "Open Sans" at bounding box center [52, 234] width 46 height 13
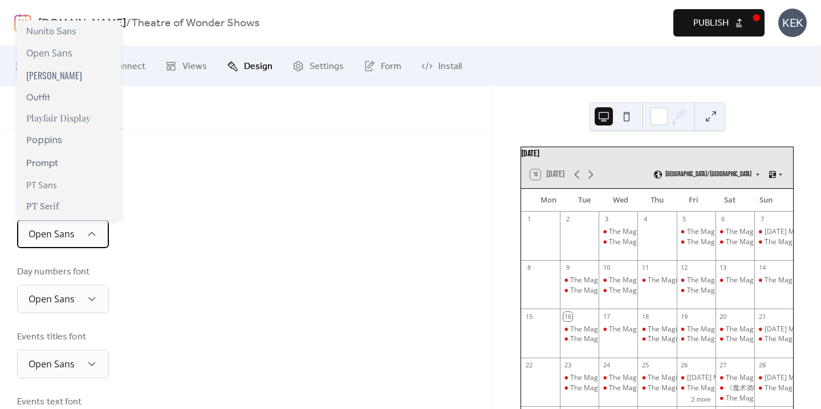
scroll to position [706, 0]
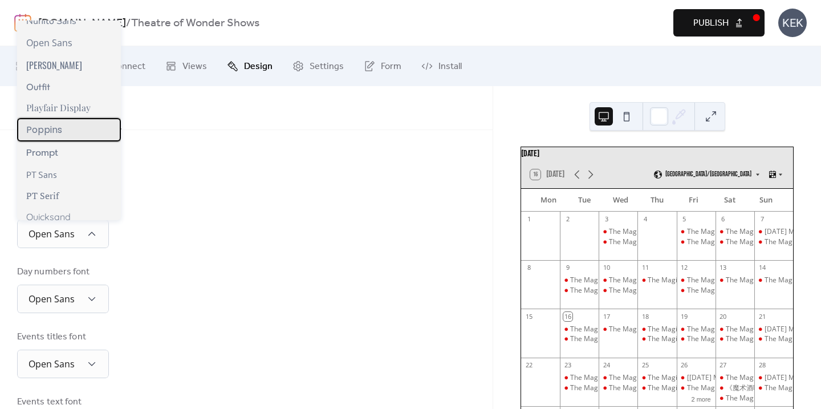
click at [67, 133] on div "Poppins" at bounding box center [69, 129] width 104 height 23
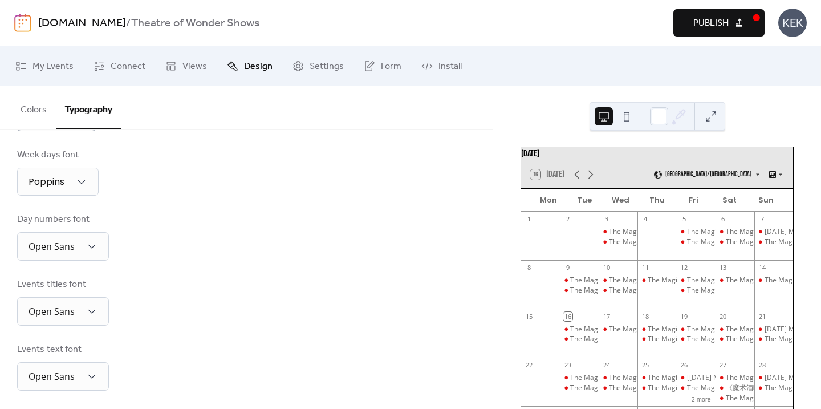
scroll to position [177, 0]
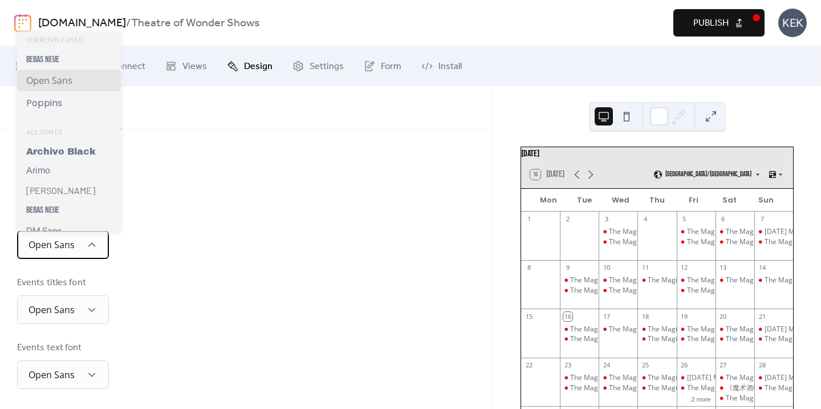
click at [101, 243] on div "Open Sans" at bounding box center [63, 244] width 92 height 29
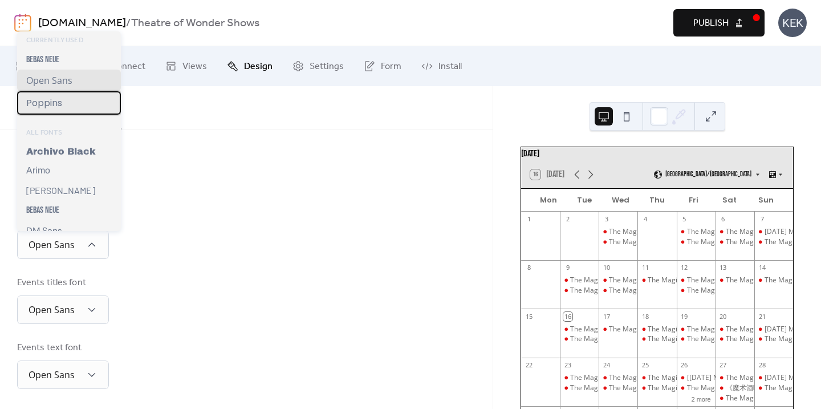
click at [76, 106] on div "Poppins" at bounding box center [69, 102] width 104 height 23
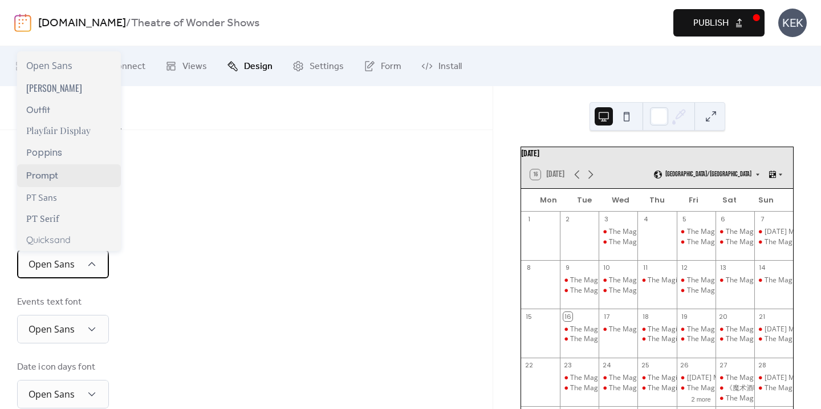
scroll to position [738, 0]
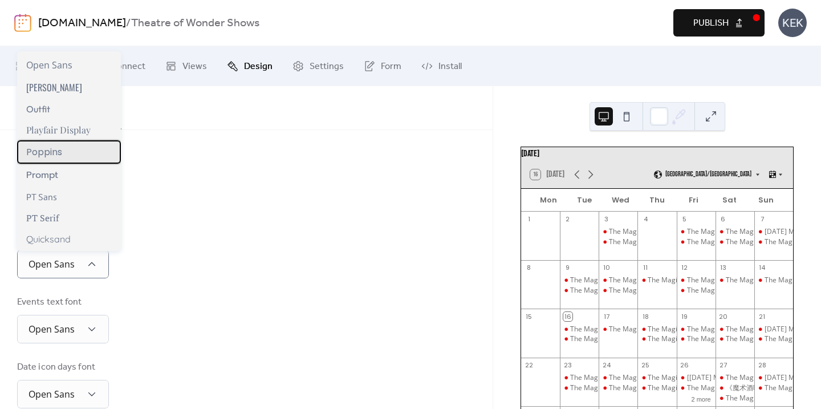
click at [59, 153] on span "Poppins" at bounding box center [44, 152] width 36 height 14
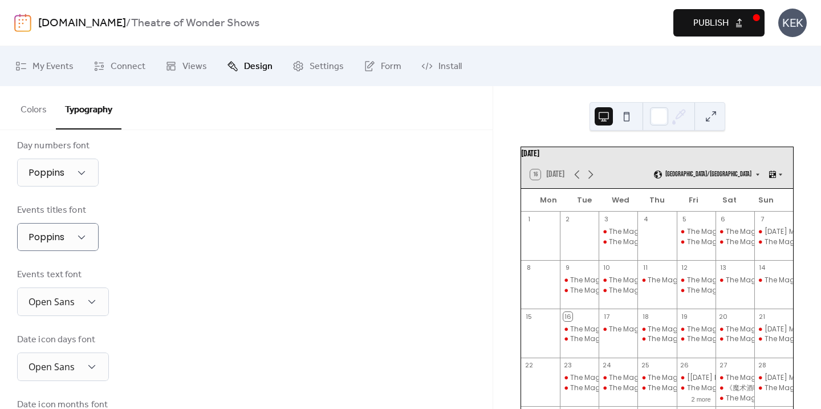
scroll to position [310, 0]
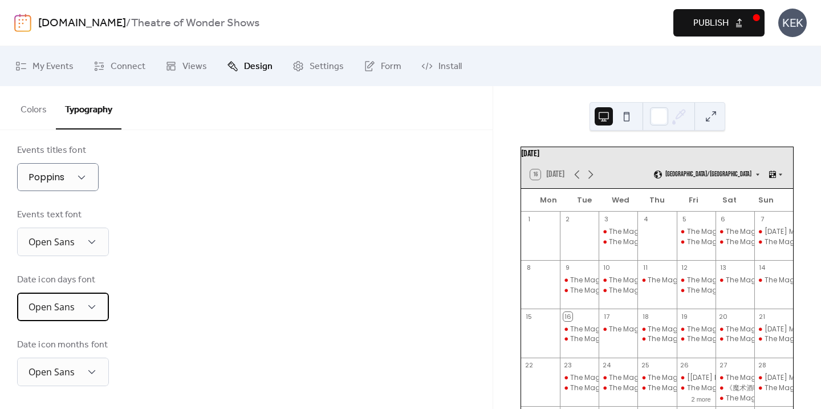
click at [78, 311] on div "Open Sans" at bounding box center [63, 307] width 92 height 29
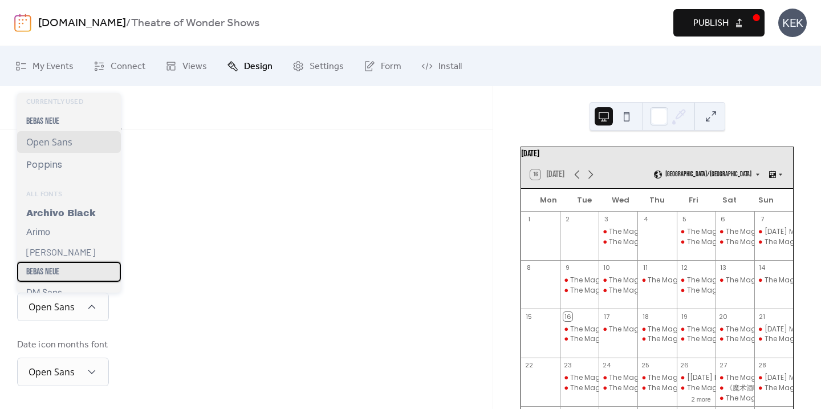
click at [73, 267] on div "Bebas Neue" at bounding box center [69, 272] width 104 height 20
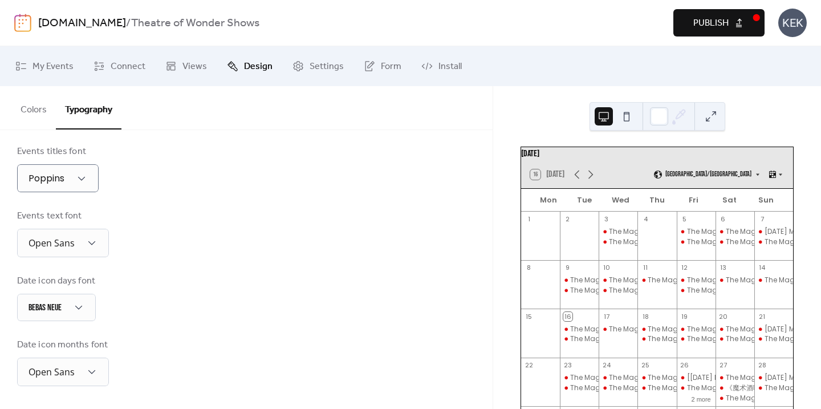
scroll to position [309, 0]
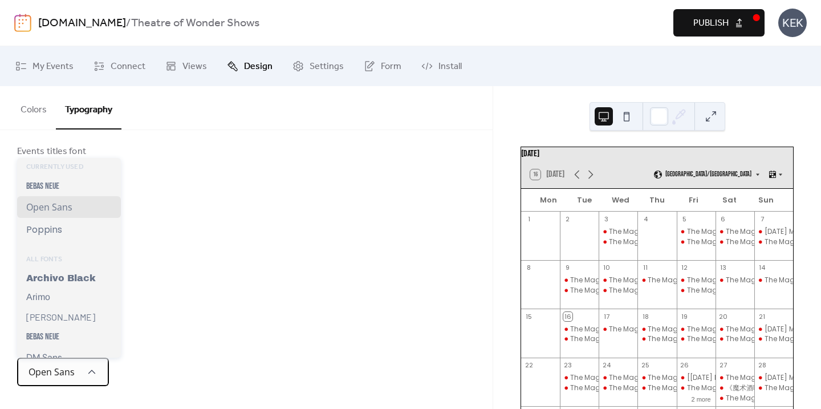
click at [86, 363] on div "Open Sans" at bounding box center [63, 372] width 92 height 29
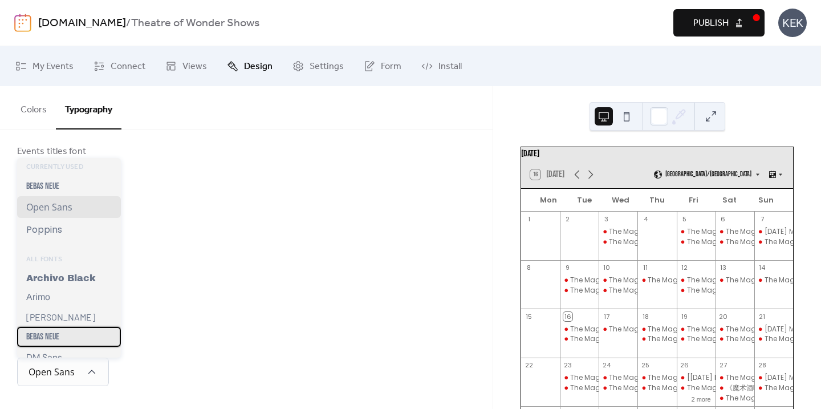
click at [70, 336] on div "Bebas Neue" at bounding box center [69, 337] width 104 height 20
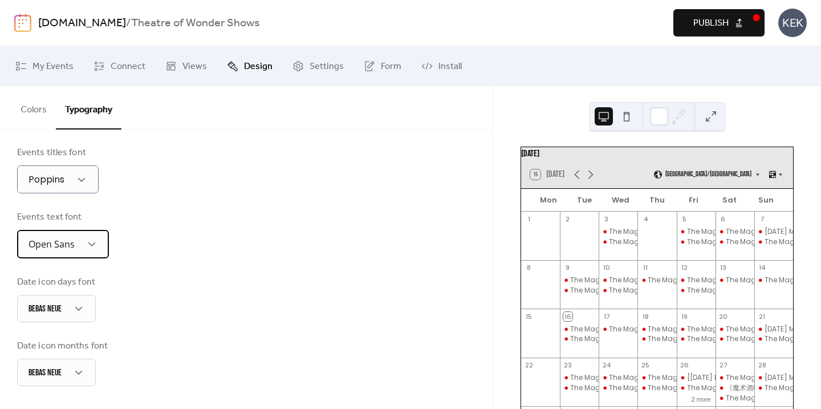
click at [72, 249] on span "Open Sans" at bounding box center [52, 244] width 46 height 13
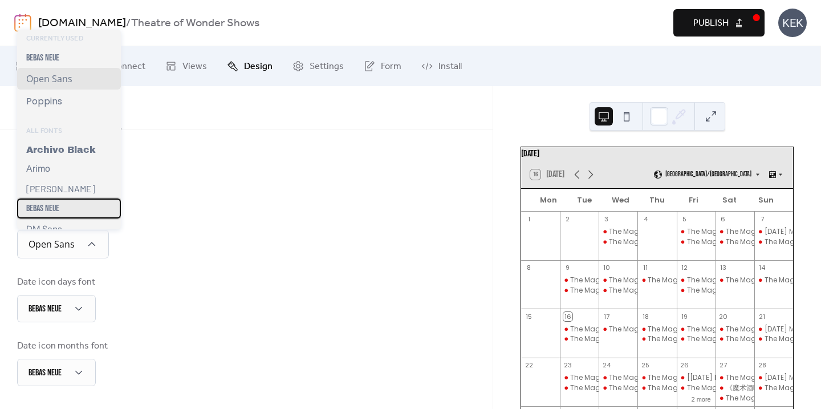
click at [64, 205] on div "Bebas Neue" at bounding box center [69, 208] width 104 height 20
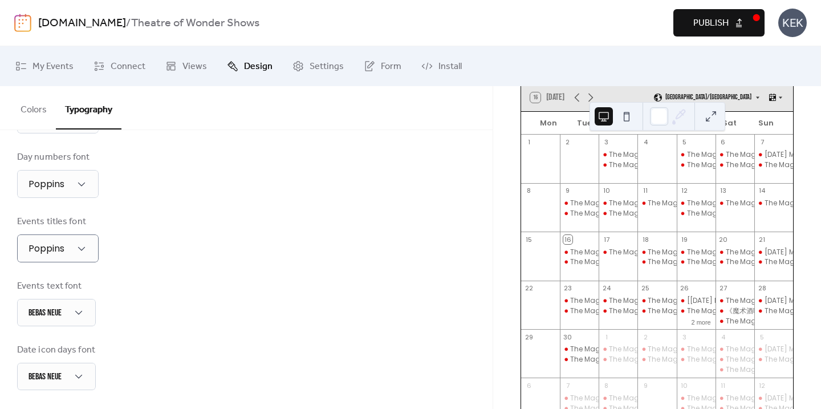
scroll to position [235, 0]
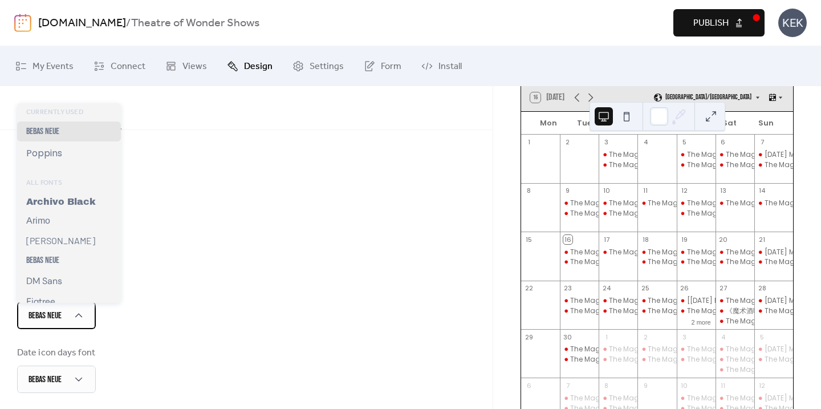
click at [81, 308] on div "Bebas Neue" at bounding box center [56, 315] width 79 height 27
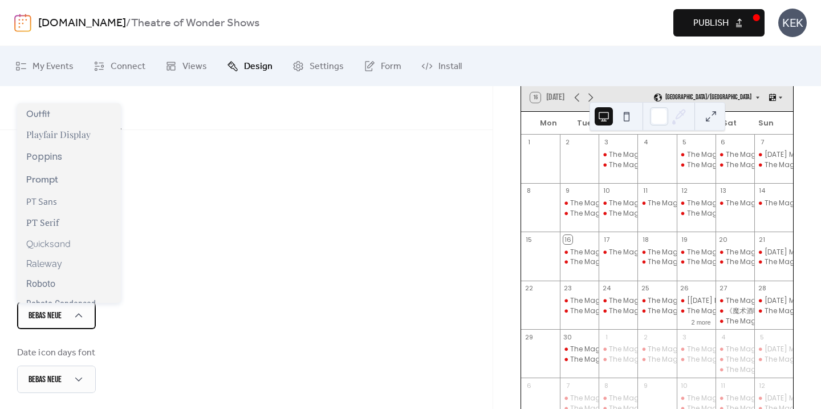
scroll to position [762, 0]
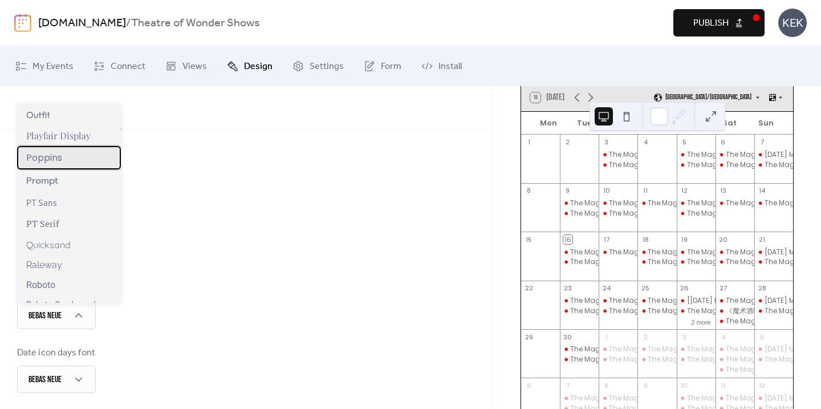
click at [51, 151] on span "Poppins" at bounding box center [44, 158] width 36 height 14
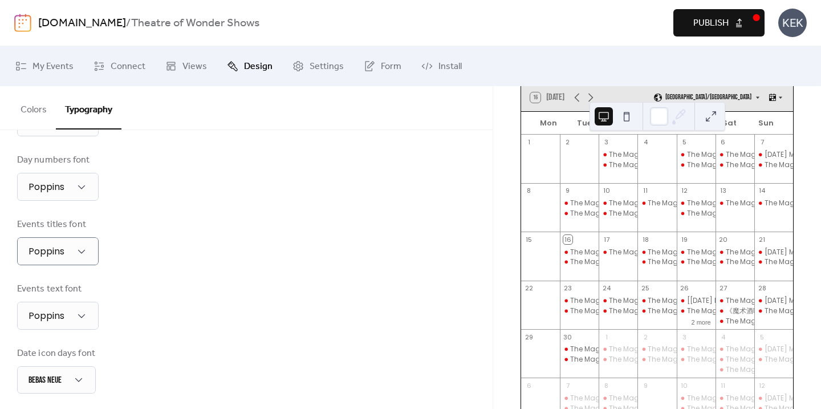
click at [624, 119] on button at bounding box center [627, 116] width 18 height 18
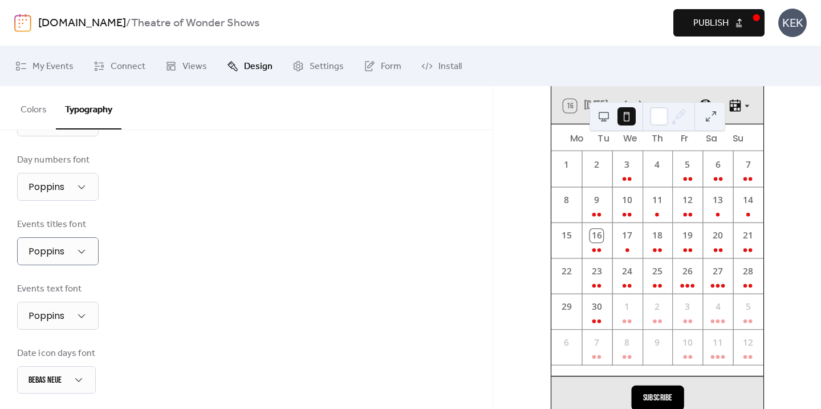
click at [605, 120] on button at bounding box center [604, 116] width 18 height 18
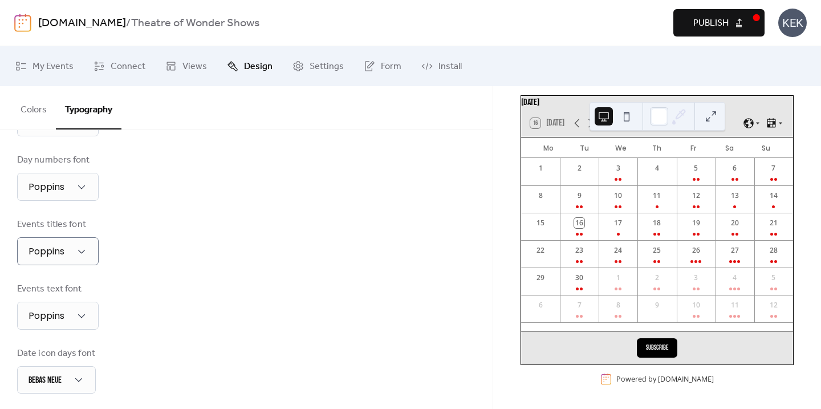
scroll to position [58, 0]
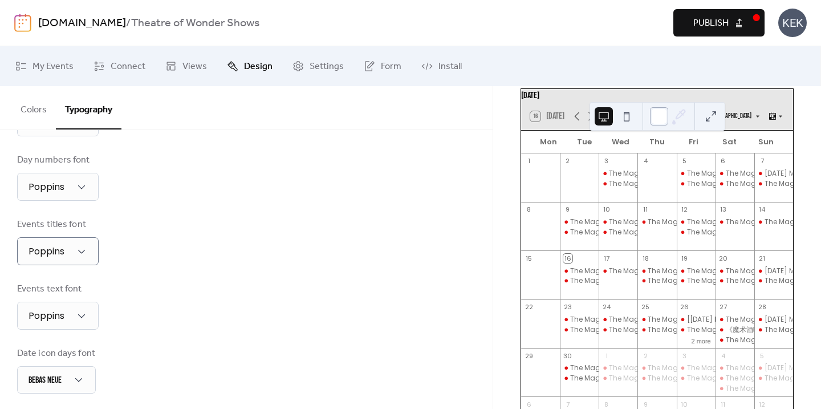
click at [657, 117] on div at bounding box center [659, 116] width 18 height 18
click at [464, 184] on div "Day numbers font Poppins" at bounding box center [246, 176] width 458 height 47
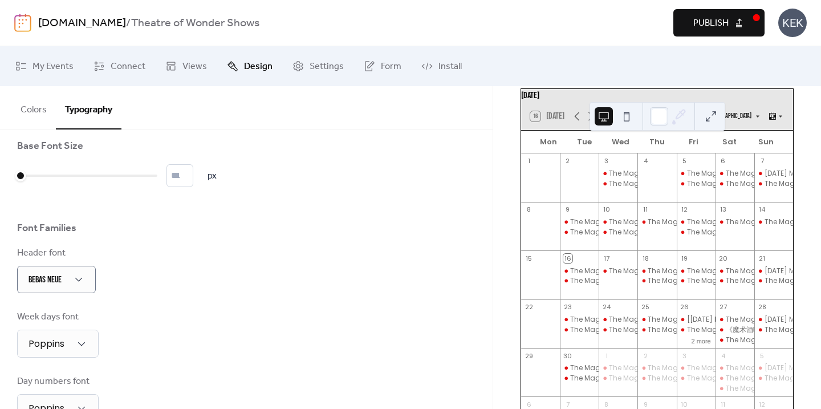
scroll to position [0, 0]
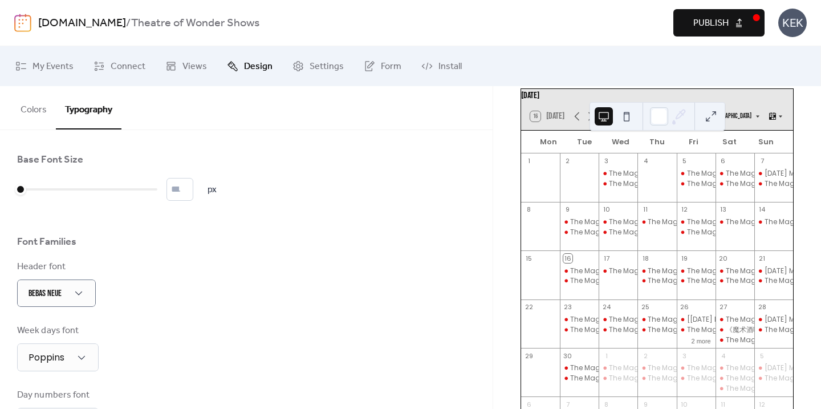
click at [698, 21] on span "Publish" at bounding box center [710, 24] width 35 height 14
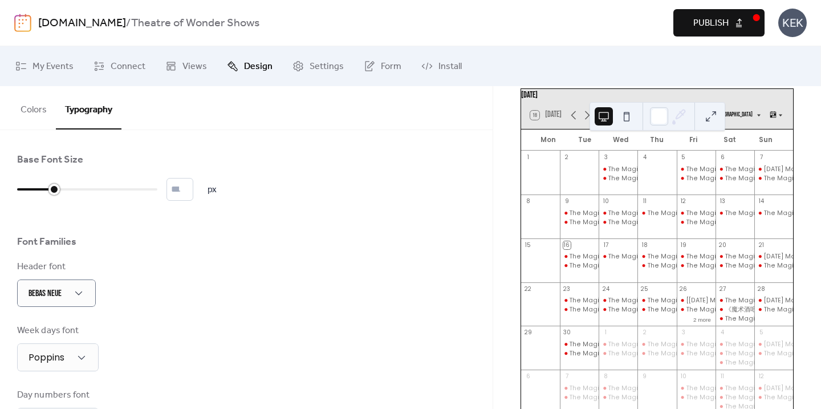
drag, startPoint x: 20, startPoint y: 189, endPoint x: 46, endPoint y: 188, distance: 26.3
click at [46, 189] on div at bounding box center [35, 189] width 37 height 18
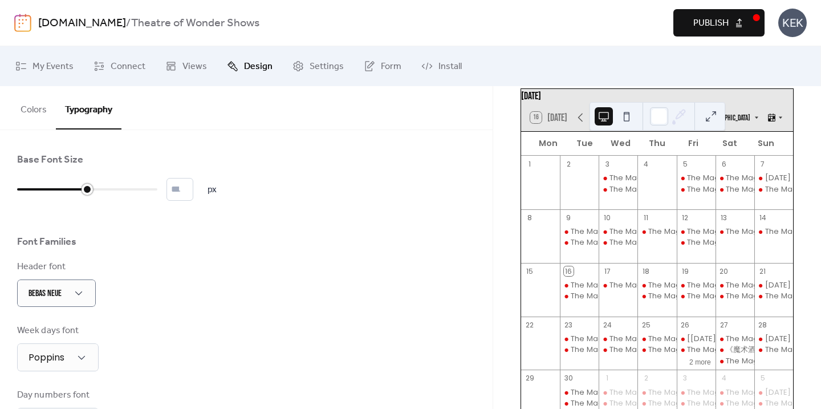
drag, startPoint x: 46, startPoint y: 188, endPoint x: 86, endPoint y: 192, distance: 39.5
click at [86, 192] on div at bounding box center [52, 189] width 70 height 18
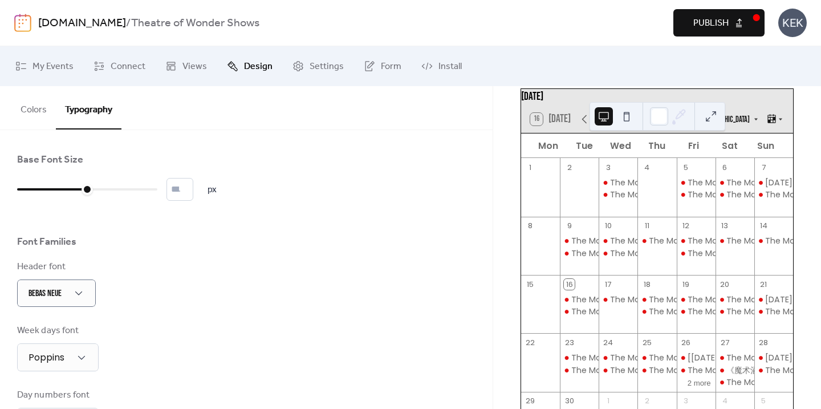
click at [688, 31] on button "Publish" at bounding box center [718, 22] width 91 height 27
type input "**"
click at [193, 192] on input "**" at bounding box center [180, 189] width 27 height 23
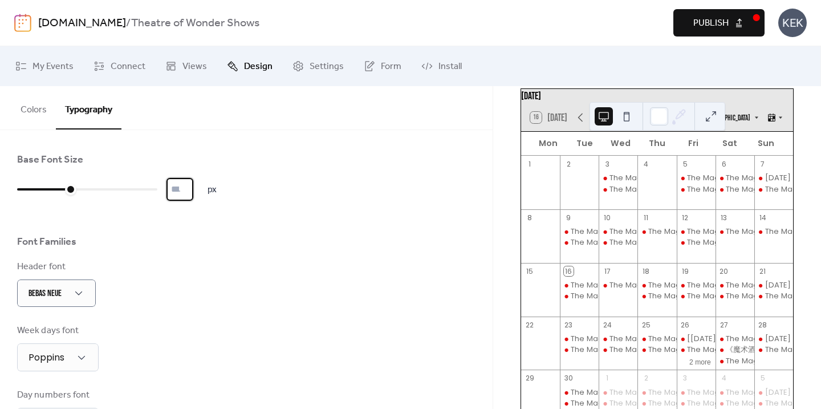
click at [699, 28] on span "Publish" at bounding box center [710, 24] width 35 height 14
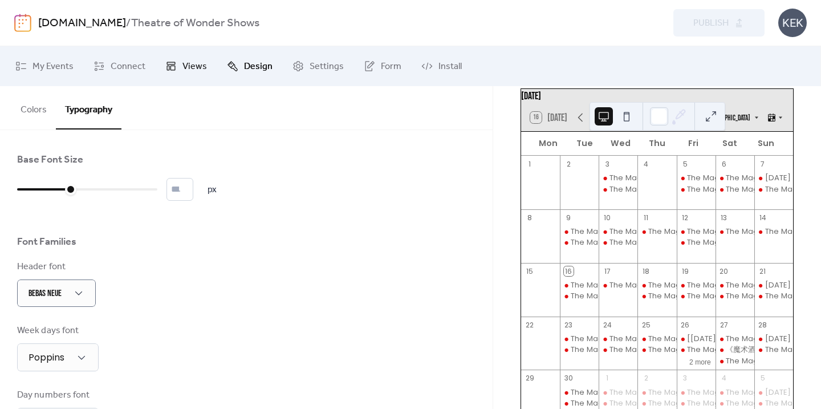
click at [189, 71] on span "Views" at bounding box center [194, 67] width 25 height 14
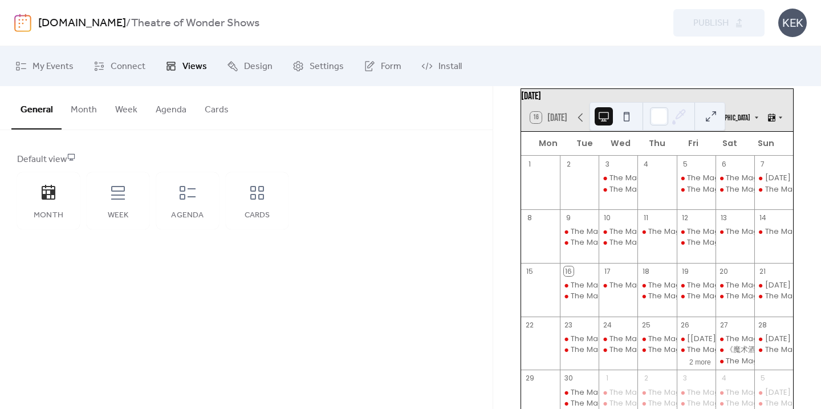
click at [90, 112] on button "Month" at bounding box center [84, 107] width 44 height 42
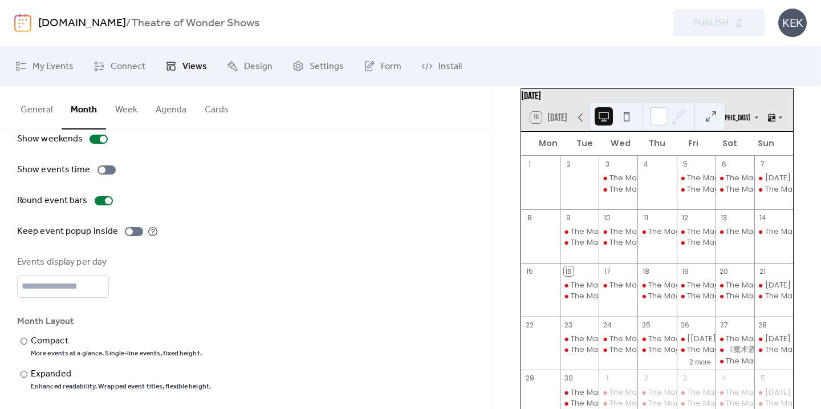
scroll to position [69, 0]
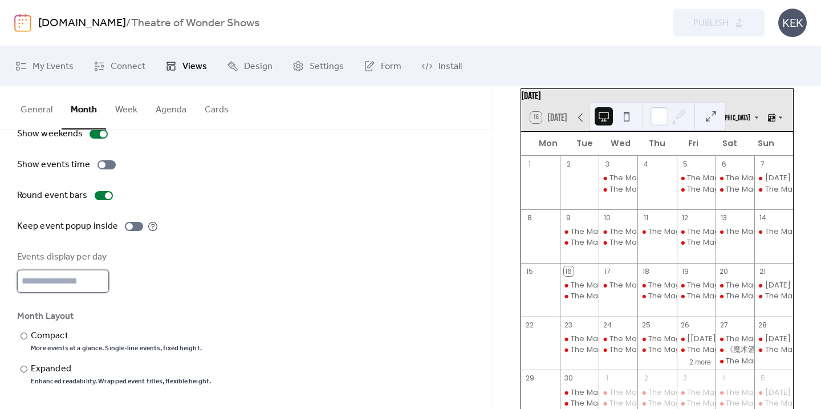
click at [99, 278] on input "*" at bounding box center [63, 281] width 92 height 23
click at [139, 253] on div "Events display per day *" at bounding box center [246, 271] width 458 height 42
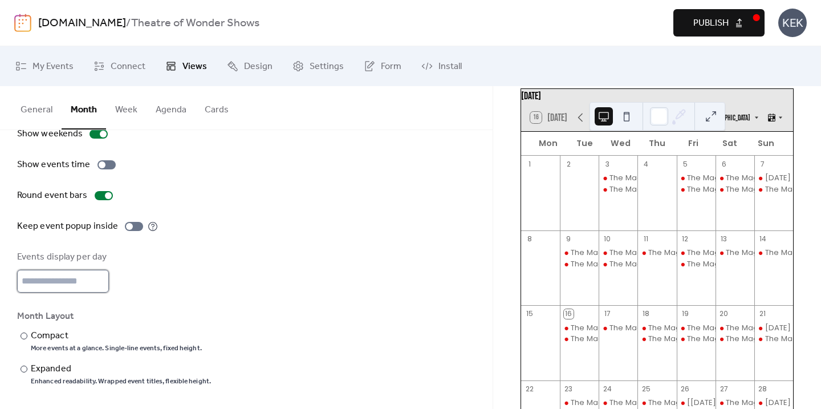
click at [100, 277] on input "*" at bounding box center [63, 281] width 92 height 23
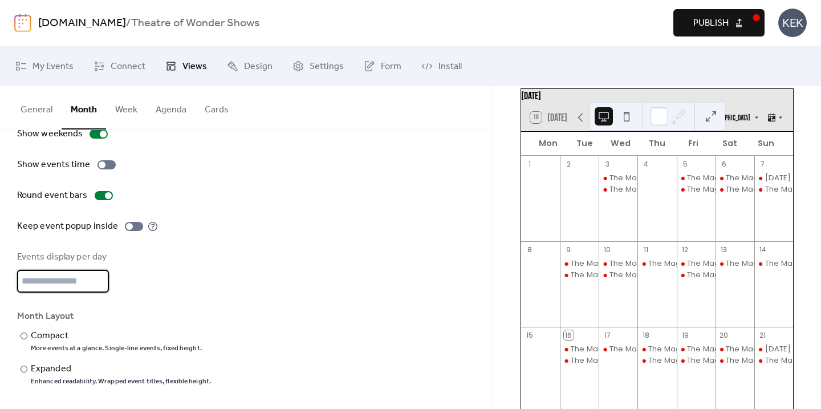
click at [121, 256] on div "Events display per day *" at bounding box center [246, 271] width 458 height 42
click at [100, 286] on input "*" at bounding box center [63, 281] width 92 height 23
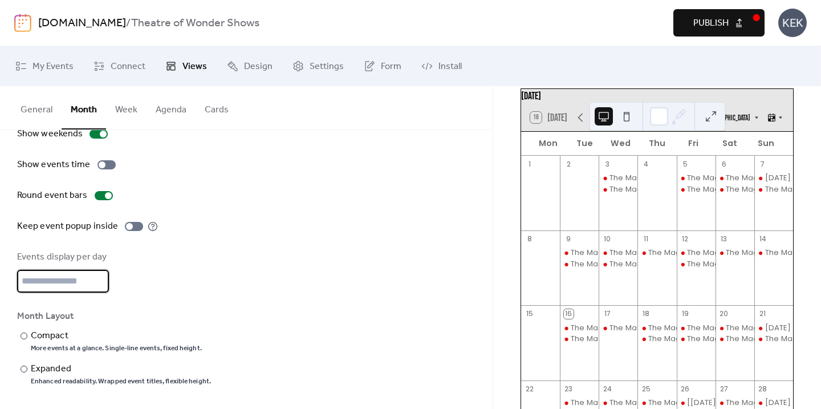
click at [127, 256] on div "Events display per day *" at bounding box center [246, 271] width 458 height 42
type input "*"
click at [98, 278] on input "*" at bounding box center [63, 281] width 92 height 23
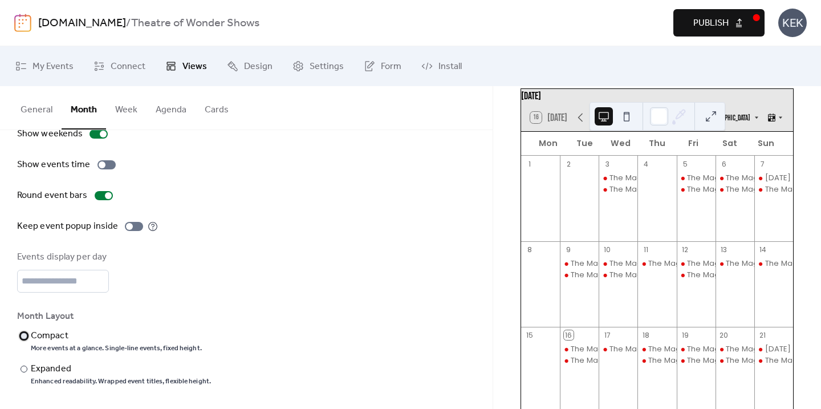
click at [26, 335] on div at bounding box center [24, 335] width 7 height 7
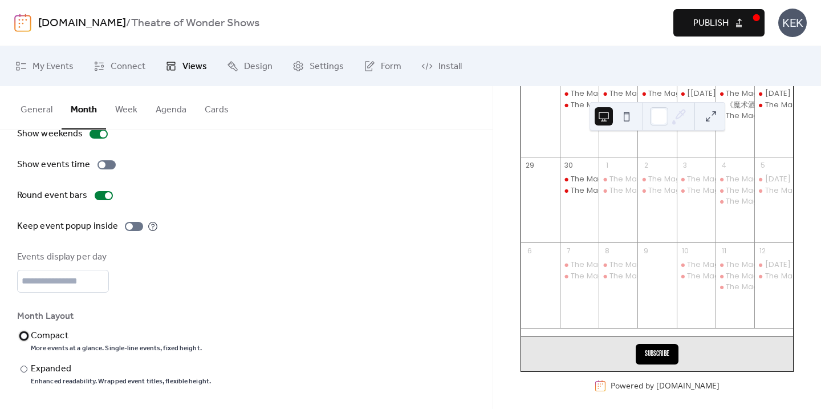
scroll to position [412, 0]
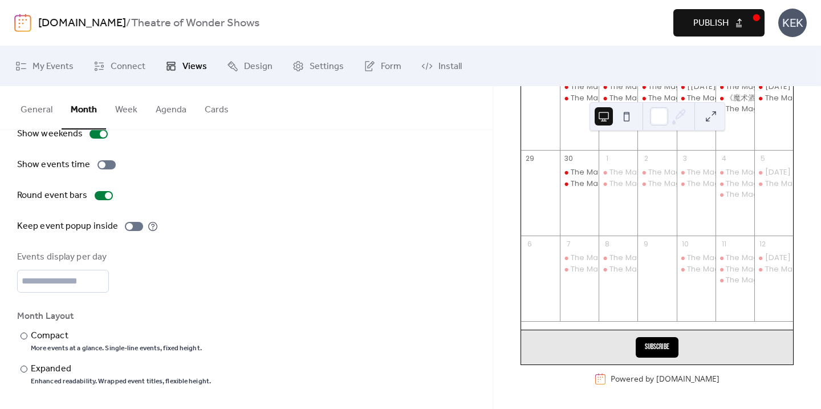
click at [709, 121] on button at bounding box center [711, 116] width 18 height 18
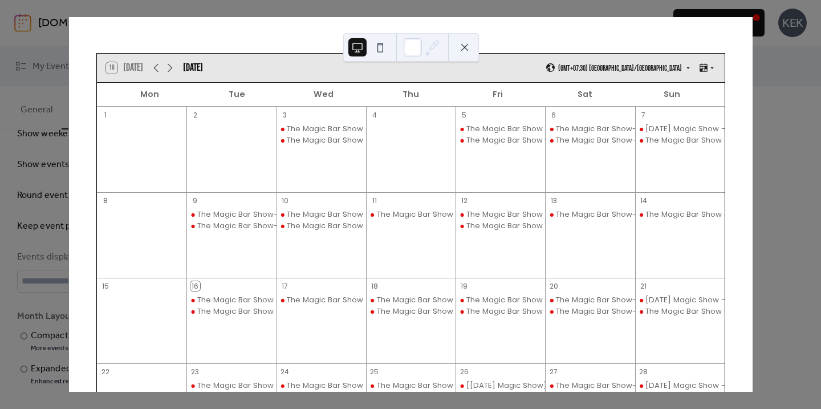
scroll to position [2, 0]
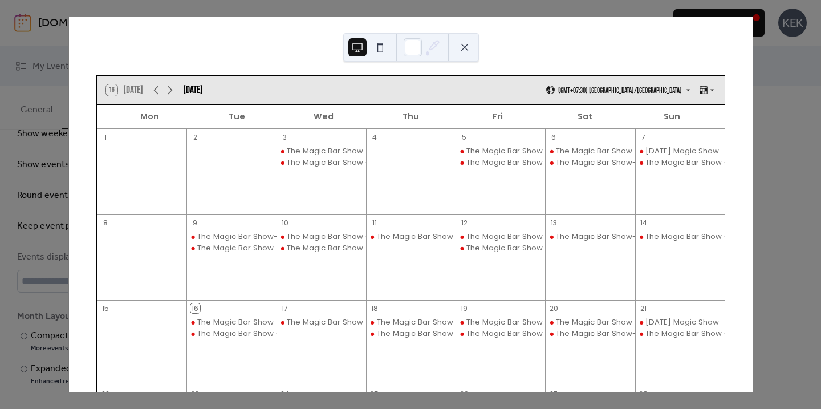
click at [463, 51] on button at bounding box center [465, 47] width 18 height 18
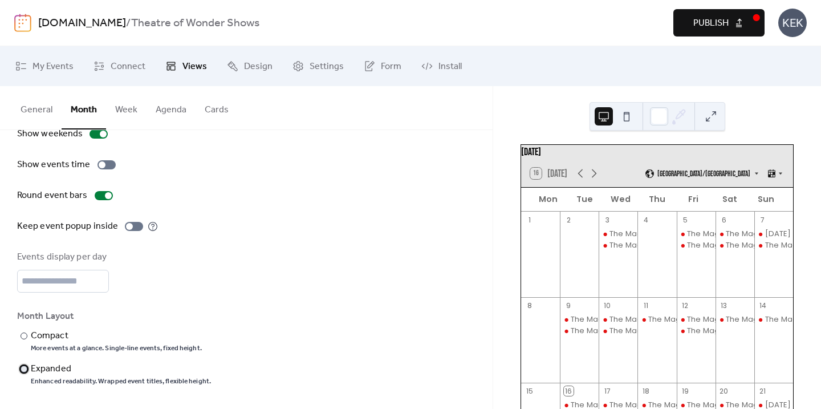
click at [22, 367] on div at bounding box center [24, 369] width 7 height 7
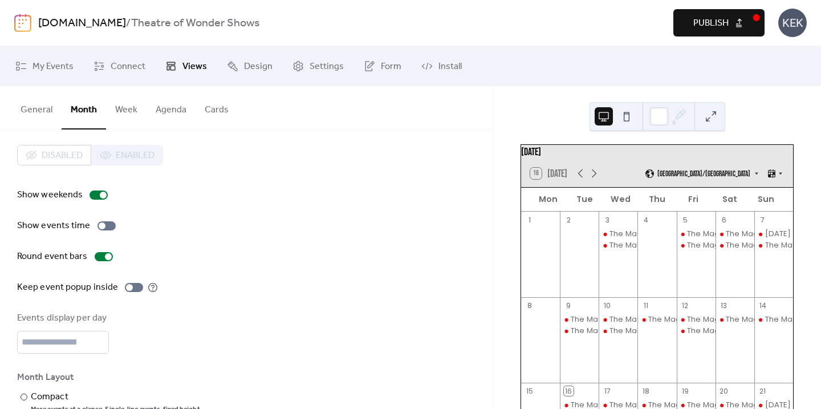
scroll to position [0, 0]
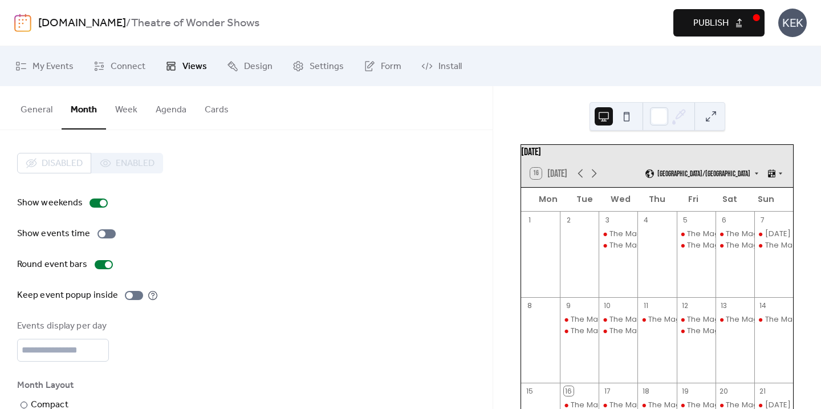
click at [121, 119] on button "Week" at bounding box center [126, 107] width 40 height 42
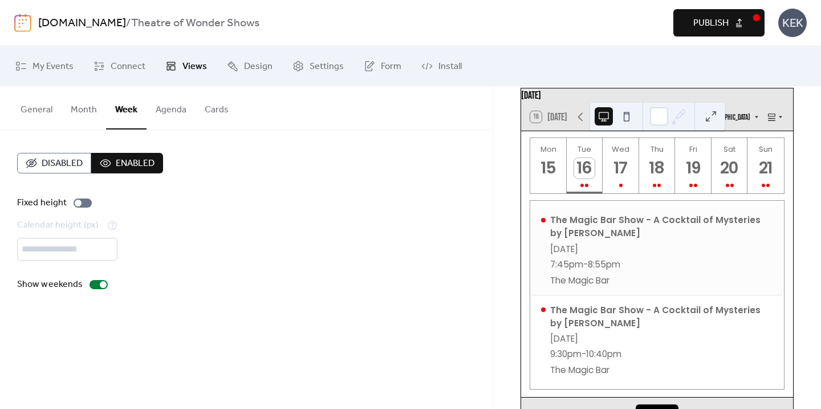
scroll to position [60, 0]
click at [25, 103] on button "General" at bounding box center [36, 107] width 50 height 42
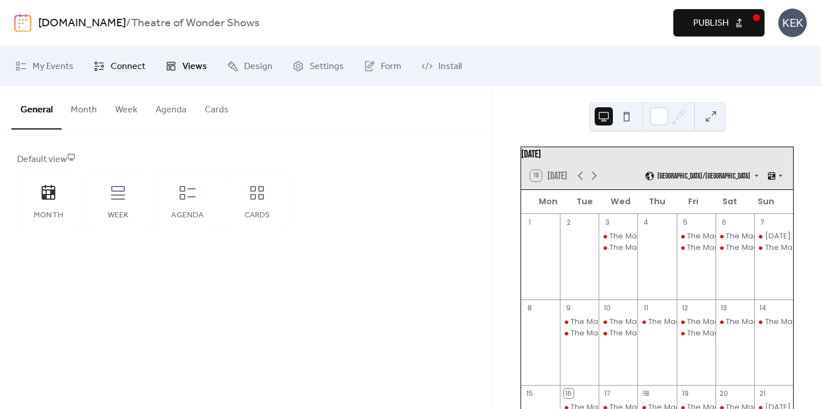
click at [137, 71] on span "Connect" at bounding box center [128, 67] width 35 height 14
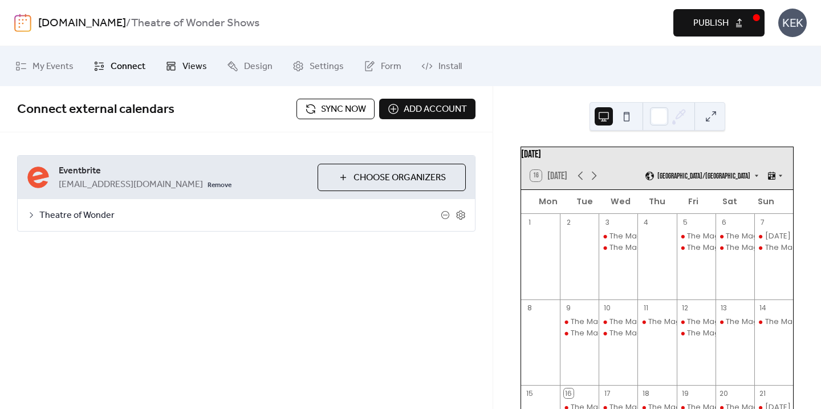
click at [198, 67] on span "Views" at bounding box center [194, 67] width 25 height 14
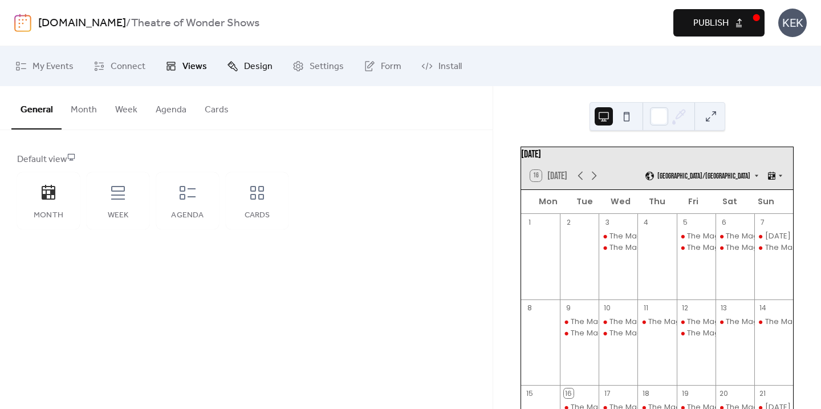
click at [244, 66] on span "Design" at bounding box center [258, 67] width 29 height 14
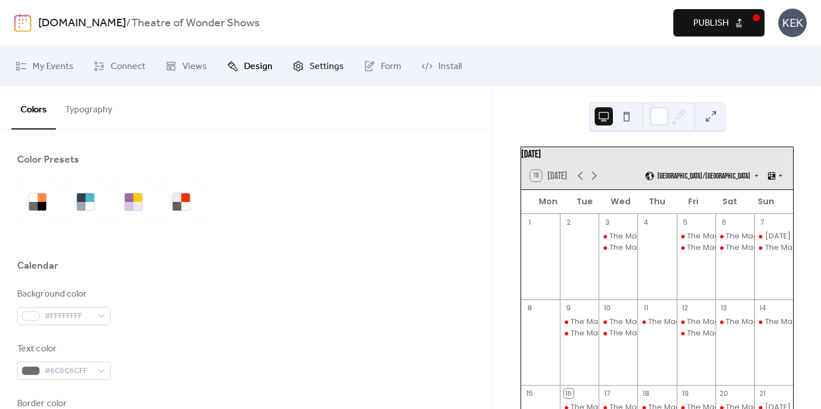
click at [298, 64] on icon at bounding box center [298, 65] width 11 height 11
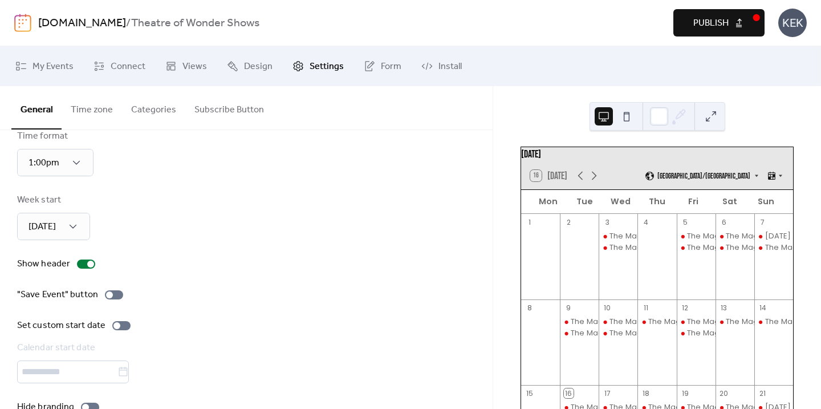
scroll to position [115, 0]
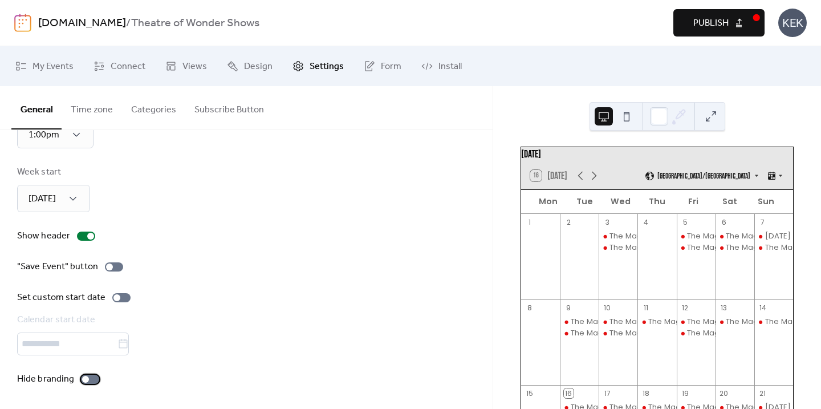
click at [92, 383] on div at bounding box center [90, 379] width 18 height 9
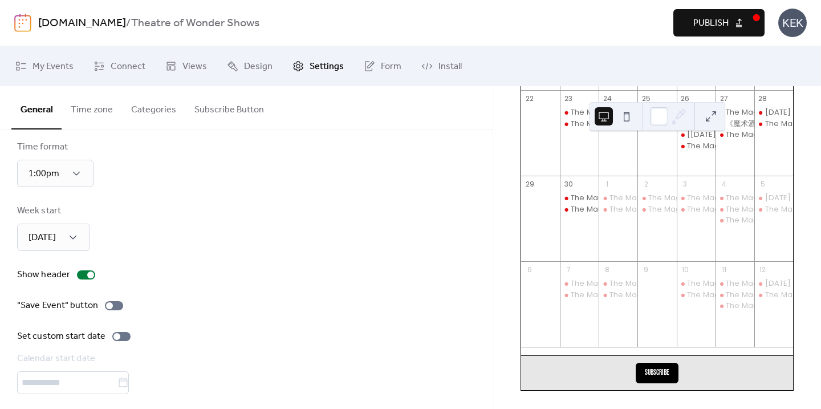
scroll to position [58, 0]
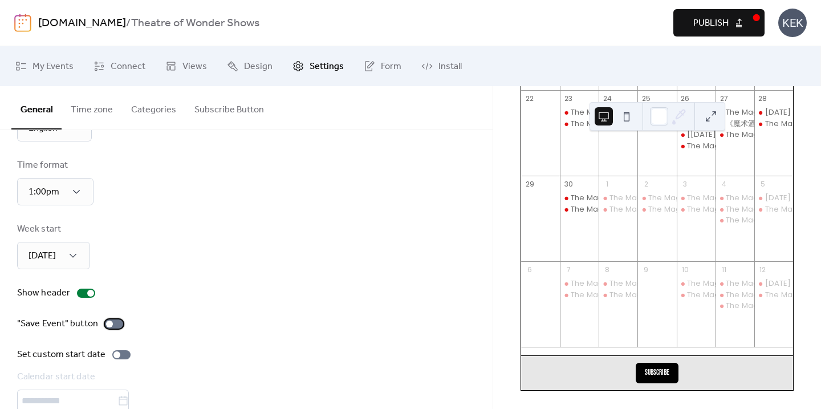
click at [119, 326] on div at bounding box center [114, 323] width 18 height 9
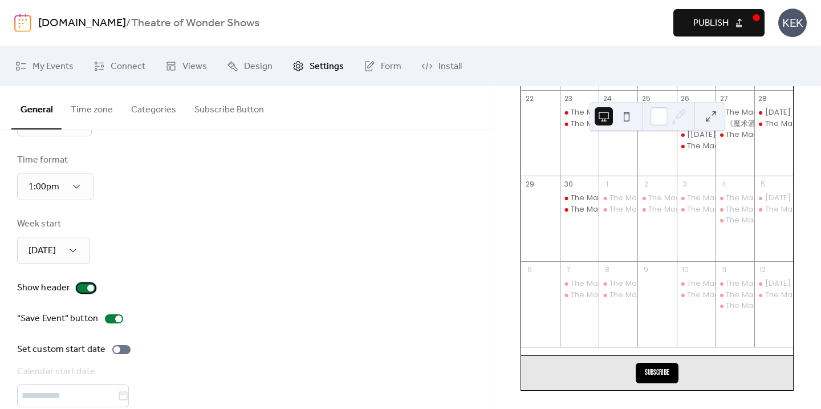
click at [85, 288] on div at bounding box center [86, 287] width 18 height 9
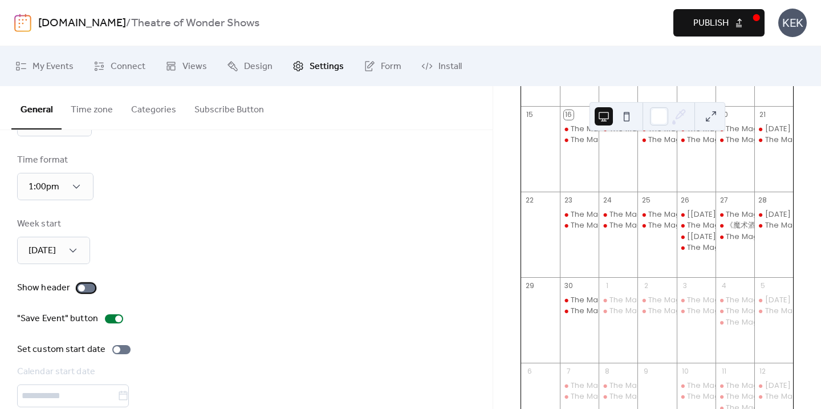
scroll to position [0, 0]
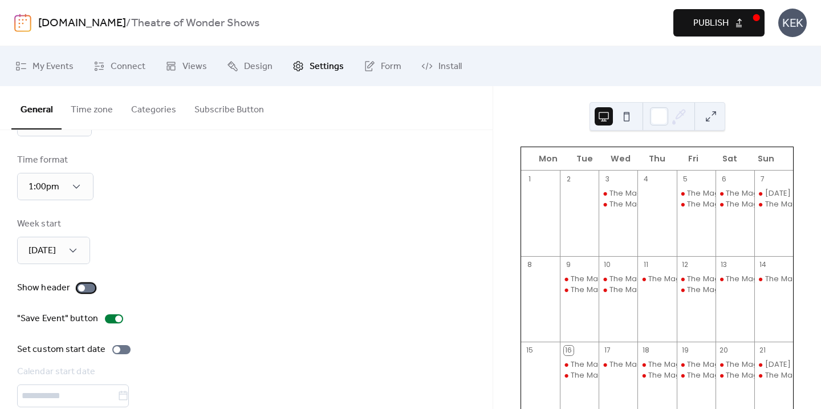
click at [90, 291] on div at bounding box center [86, 287] width 18 height 9
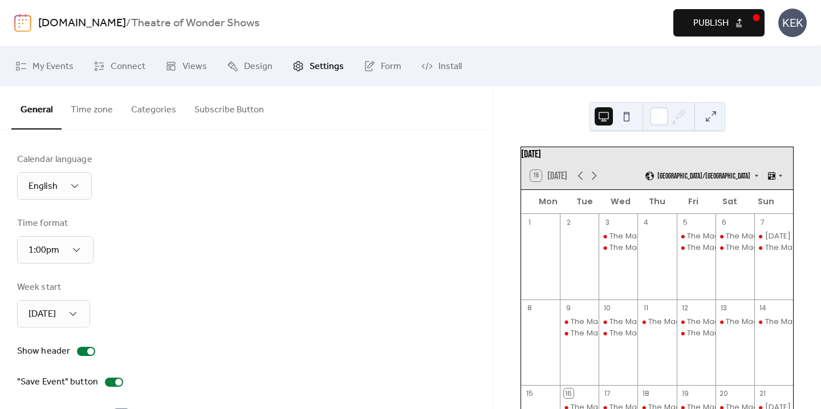
click at [100, 116] on button "Time zone" at bounding box center [92, 107] width 60 height 42
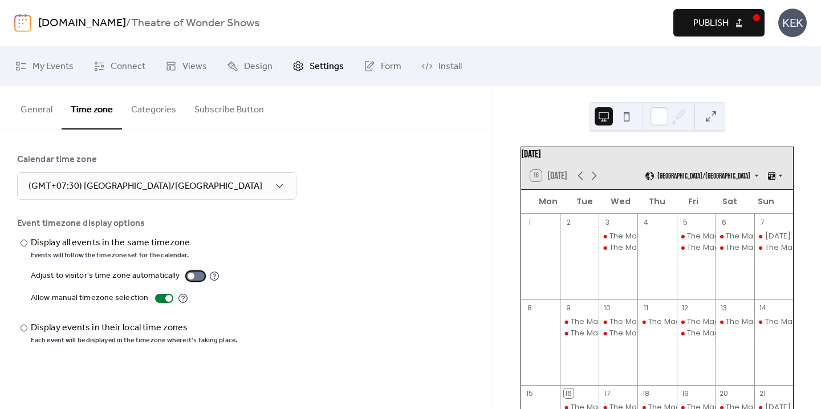
click at [196, 275] on div at bounding box center [195, 275] width 18 height 9
click at [190, 270] on label "Adjust to visitor's time zone automatically" at bounding box center [125, 276] width 189 height 14
click at [166, 116] on button "Categories" at bounding box center [153, 107] width 63 height 42
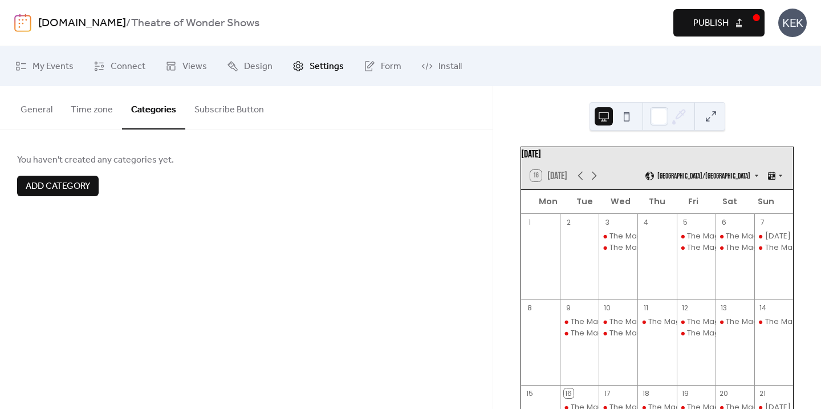
click at [234, 113] on button "Subscribe Button" at bounding box center [229, 107] width 88 height 42
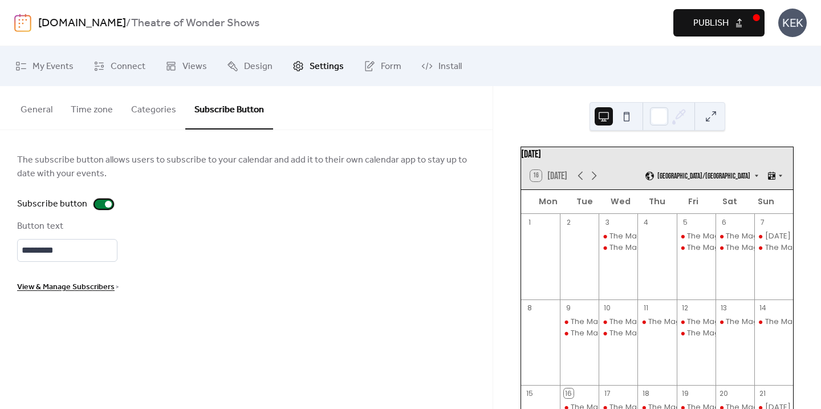
click at [95, 201] on div at bounding box center [104, 204] width 18 height 9
click at [687, 30] on button "Publish" at bounding box center [718, 22] width 91 height 27
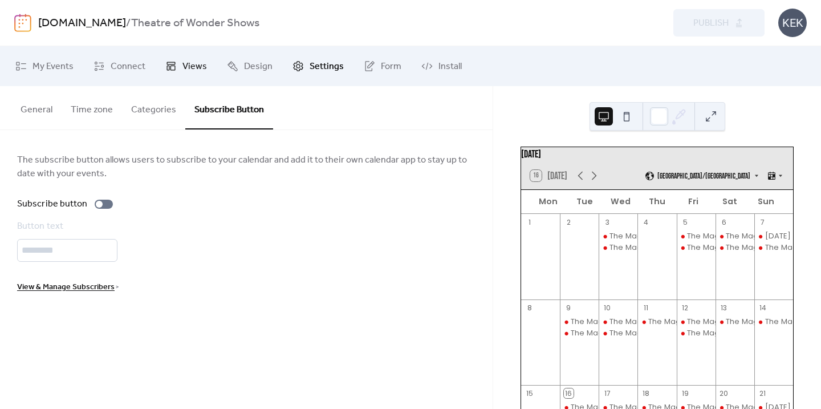
click at [191, 60] on span "Views" at bounding box center [194, 67] width 25 height 14
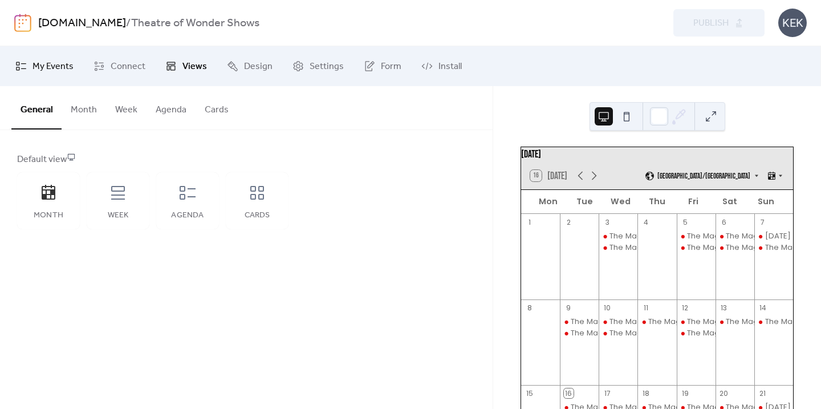
click at [58, 72] on span "My Events" at bounding box center [53, 67] width 41 height 14
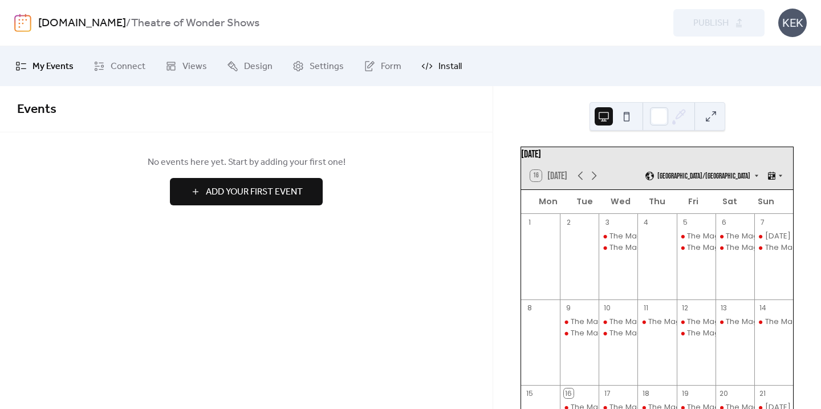
click at [448, 66] on span "Install" at bounding box center [450, 67] width 23 height 14
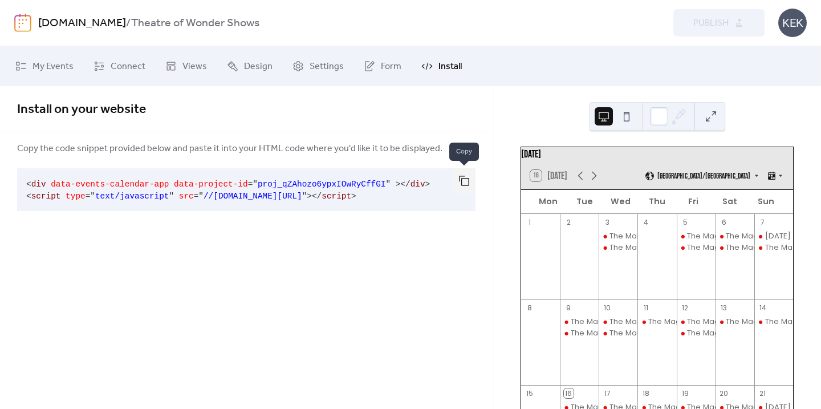
click at [462, 182] on button "button" at bounding box center [464, 180] width 23 height 25
click at [177, 62] on link "Views" at bounding box center [186, 66] width 59 height 31
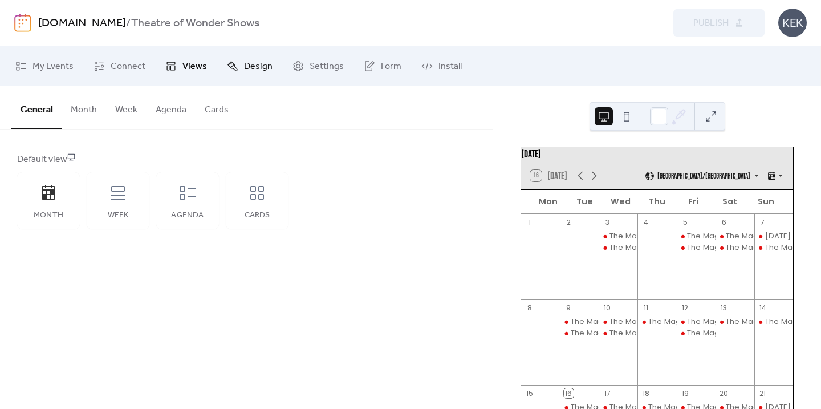
click at [249, 70] on span "Design" at bounding box center [258, 67] width 29 height 14
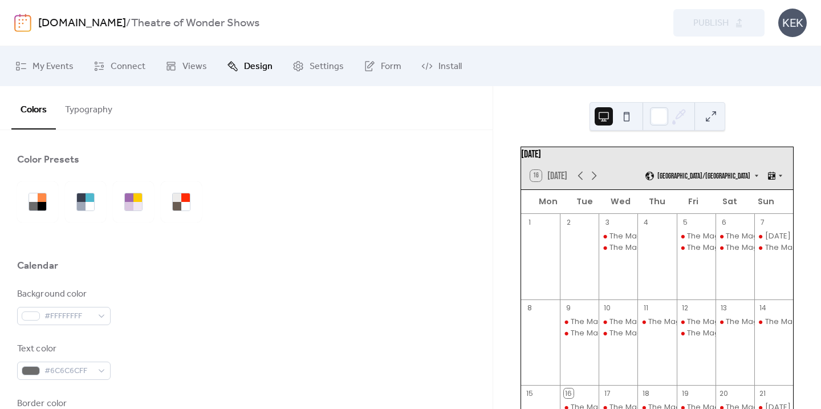
click at [104, 112] on button "Typography" at bounding box center [89, 107] width 66 height 42
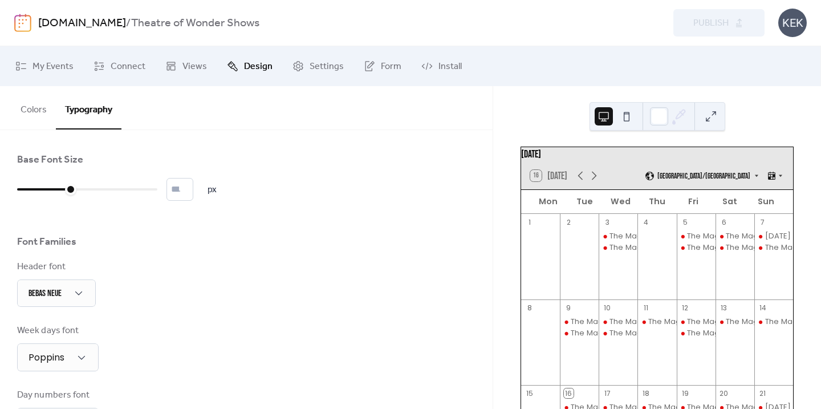
click at [791, 29] on div "KEK" at bounding box center [792, 23] width 29 height 29
click at [769, 50] on span "Account" at bounding box center [770, 51] width 34 height 14
